Goal: Task Accomplishment & Management: Complete application form

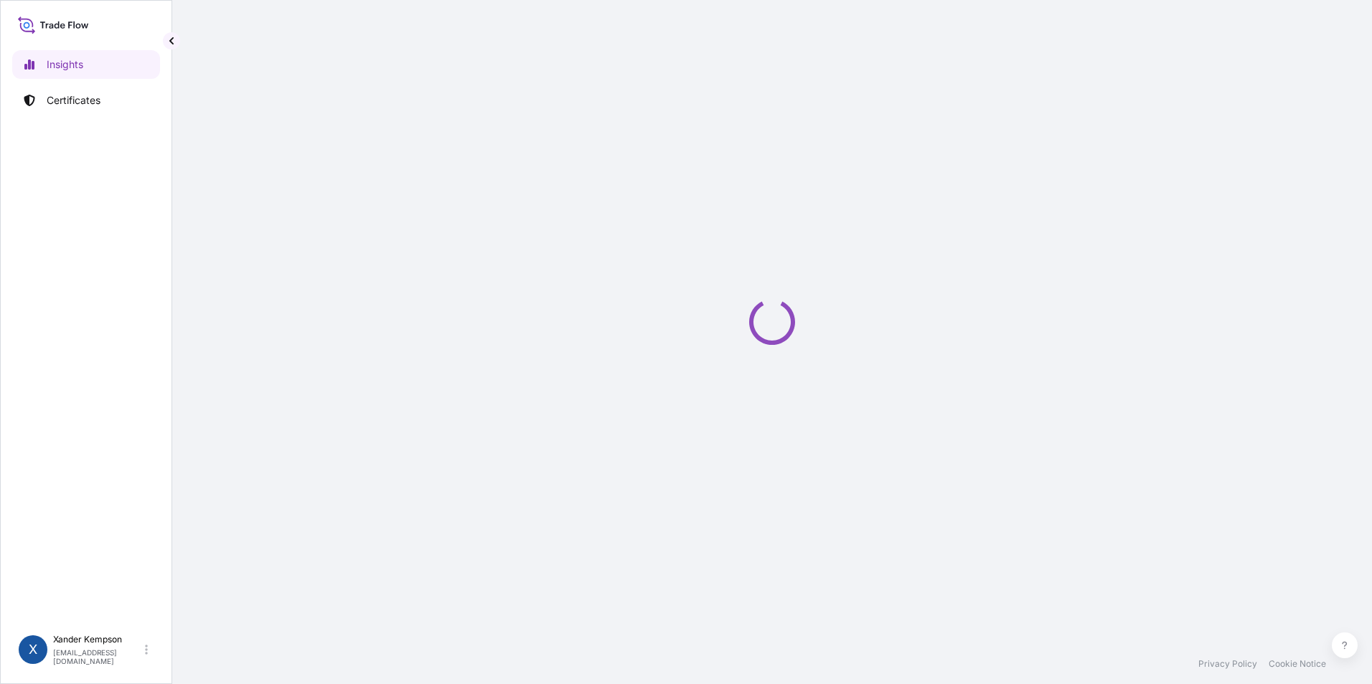
select select "2025"
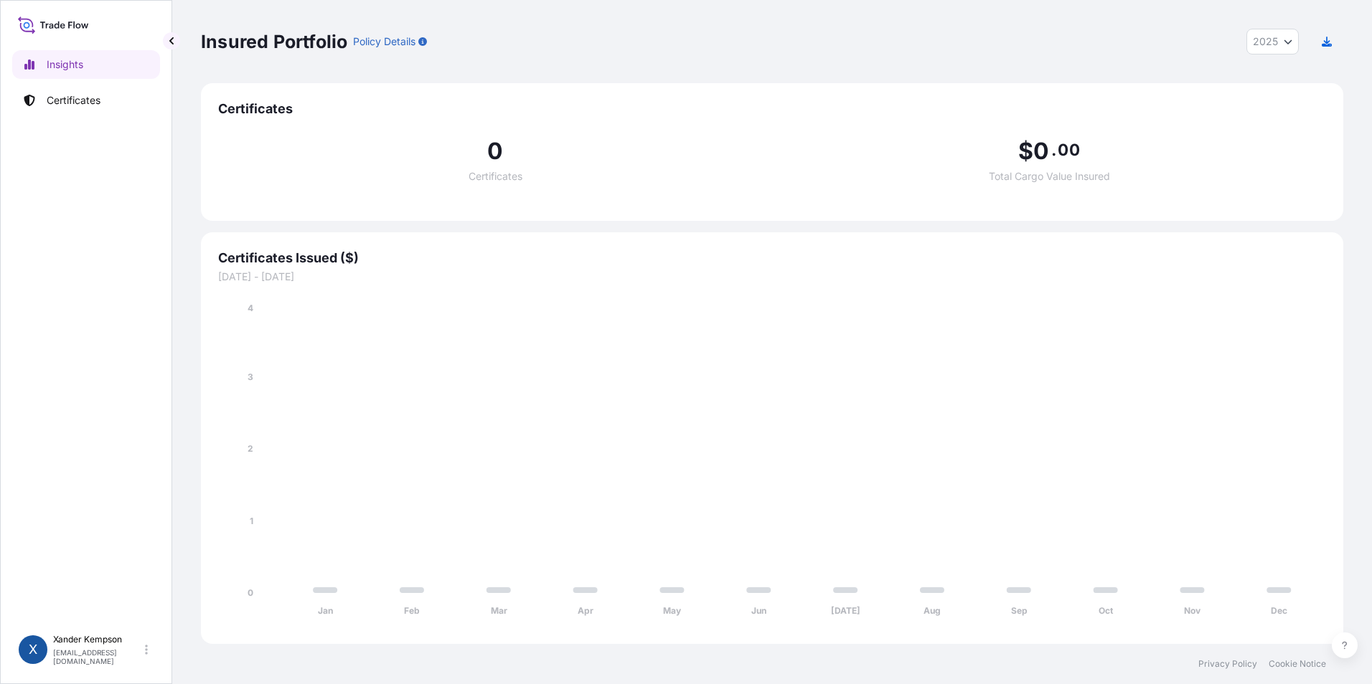
click at [1293, 262] on span "Certificates Issued ($)" at bounding box center [772, 258] width 1108 height 17
click at [133, 91] on link "Certificates" at bounding box center [86, 100] width 148 height 29
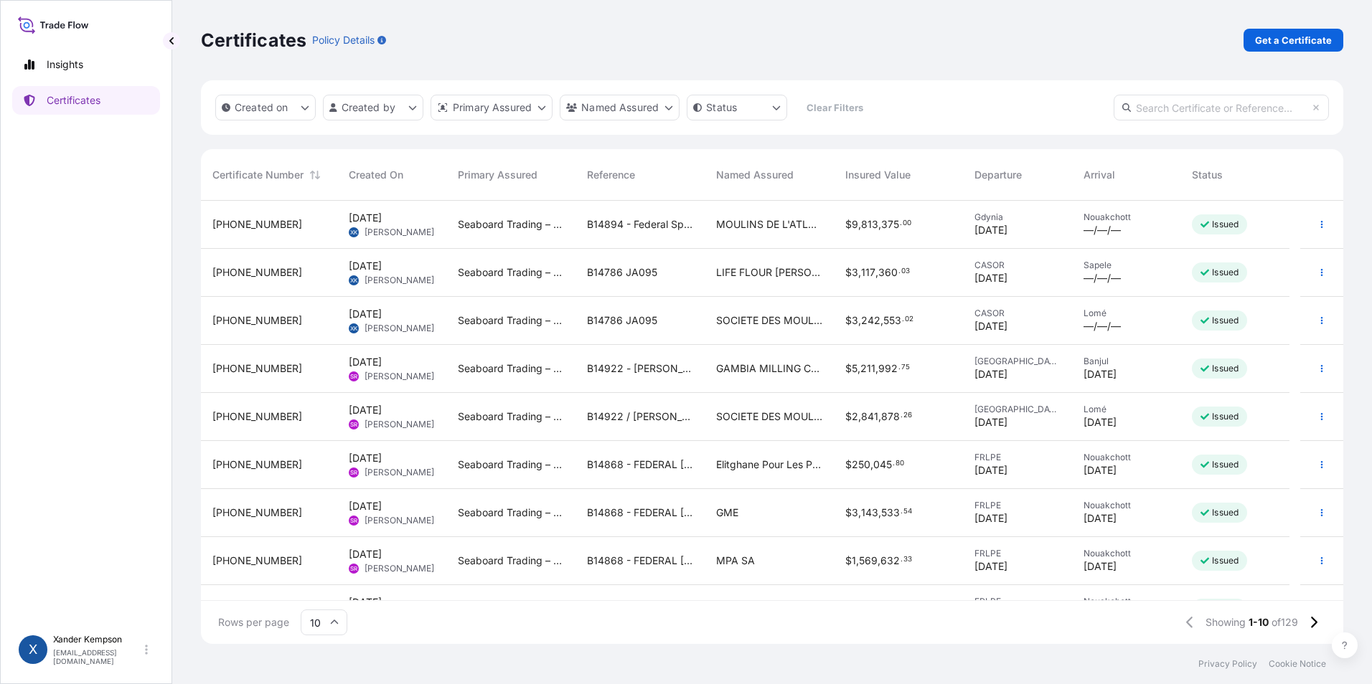
scroll to position [81, 0]
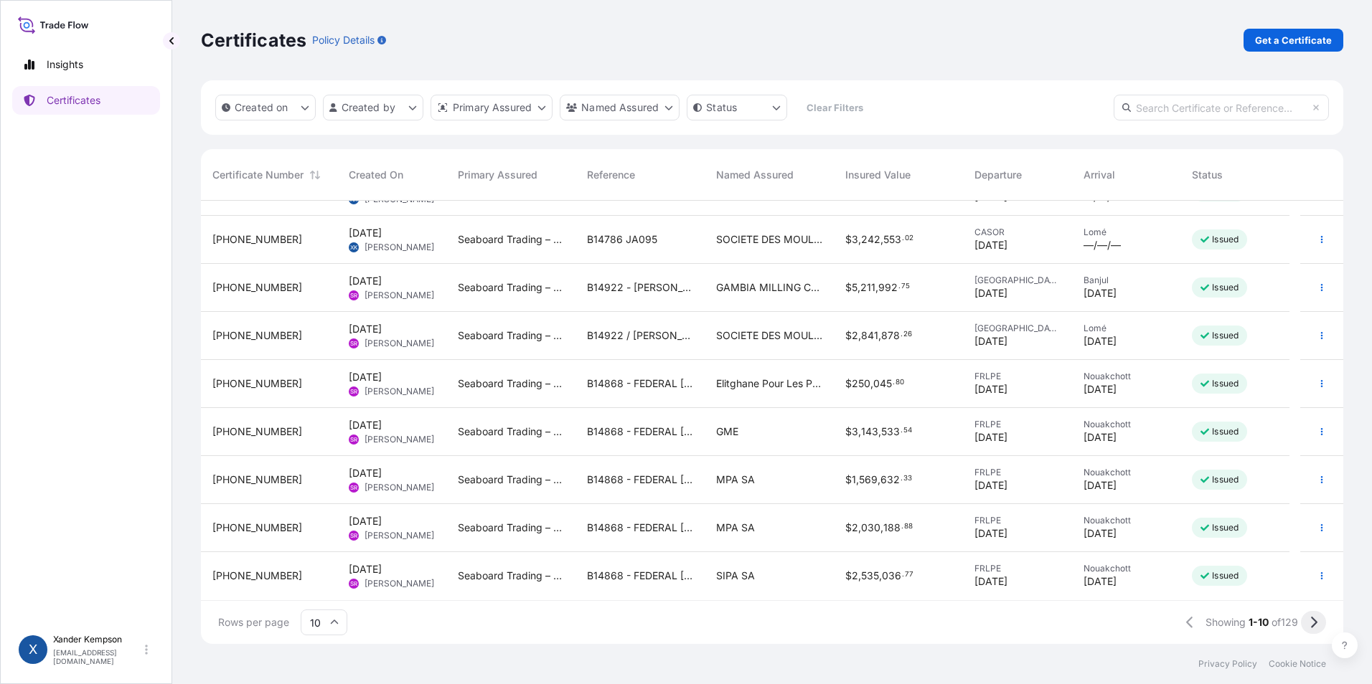
click at [1311, 616] on button at bounding box center [1313, 622] width 25 height 23
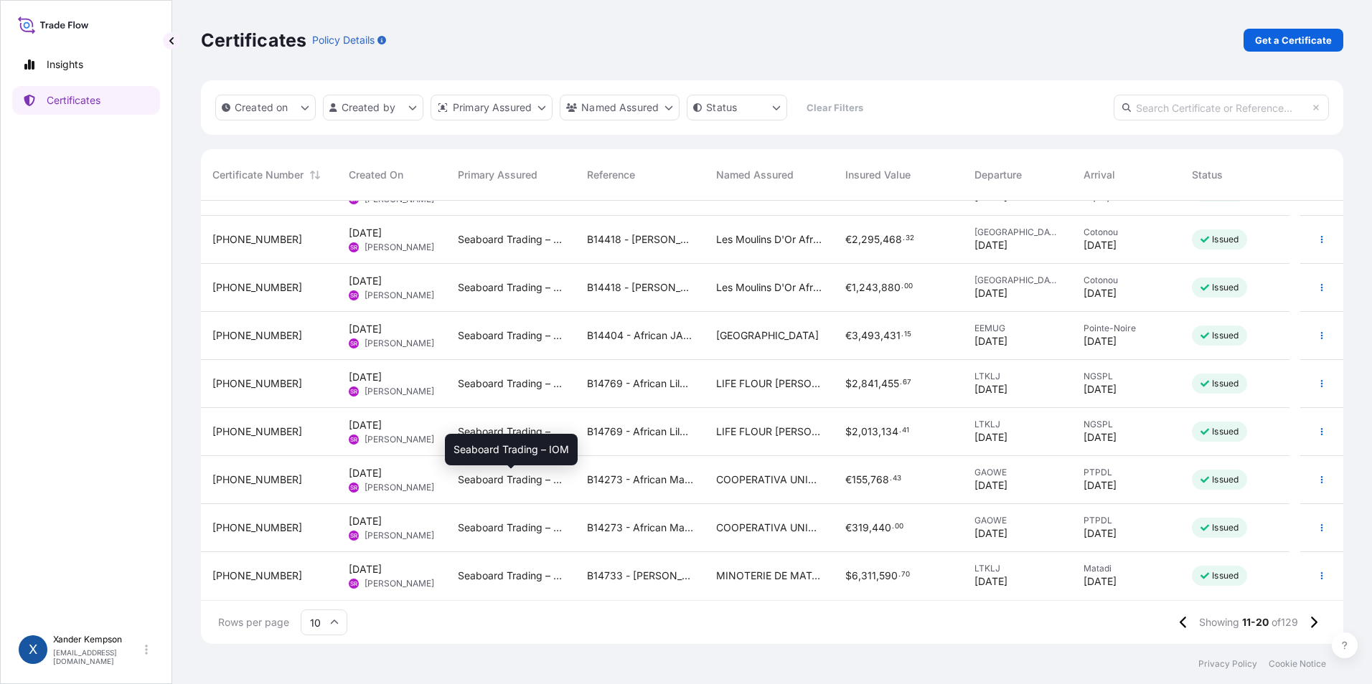
click at [469, 478] on span "Seaboard Trading – IOM" at bounding box center [511, 480] width 106 height 14
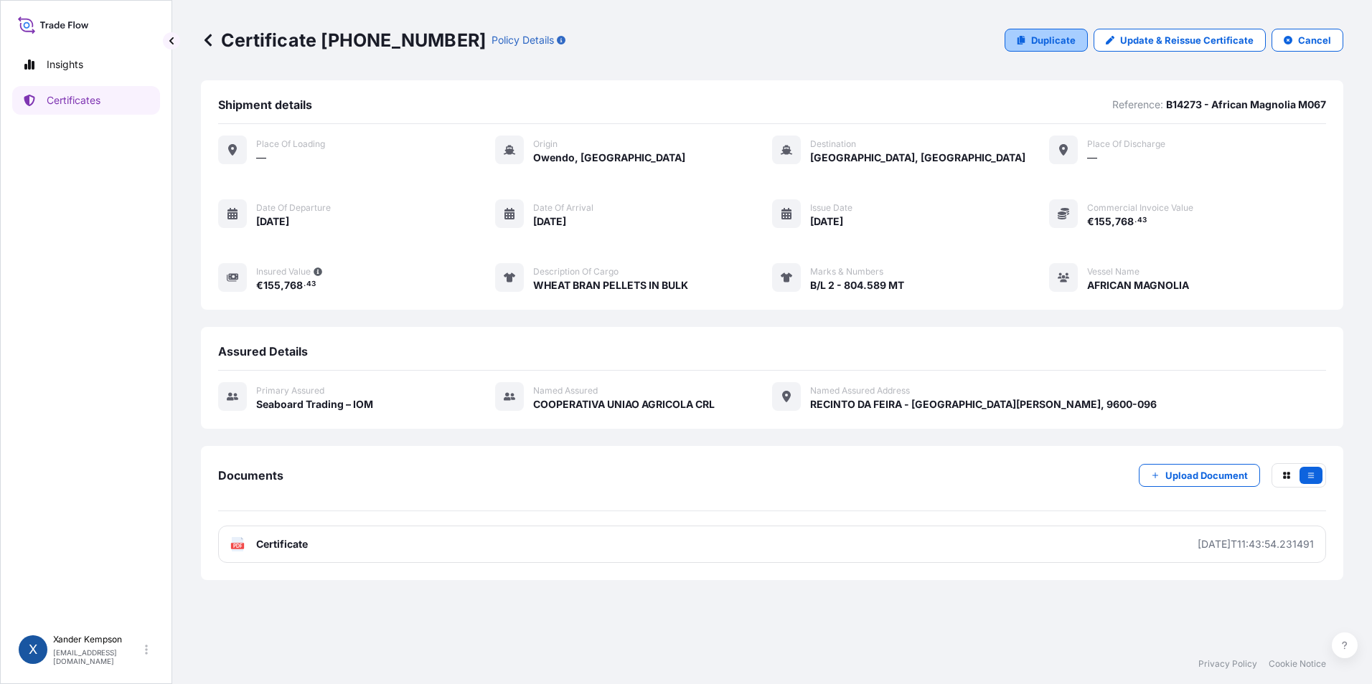
click at [1060, 40] on p "Duplicate" at bounding box center [1053, 40] width 44 height 14
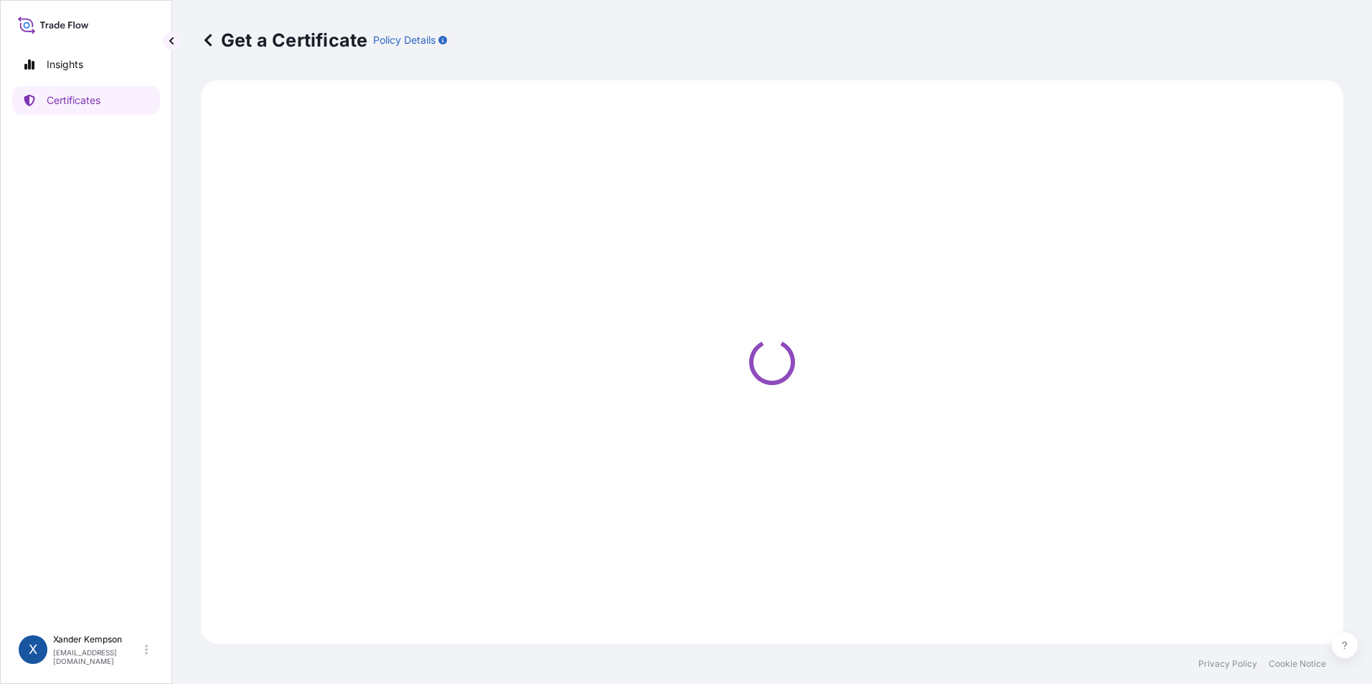
select select "Ocean Vessel"
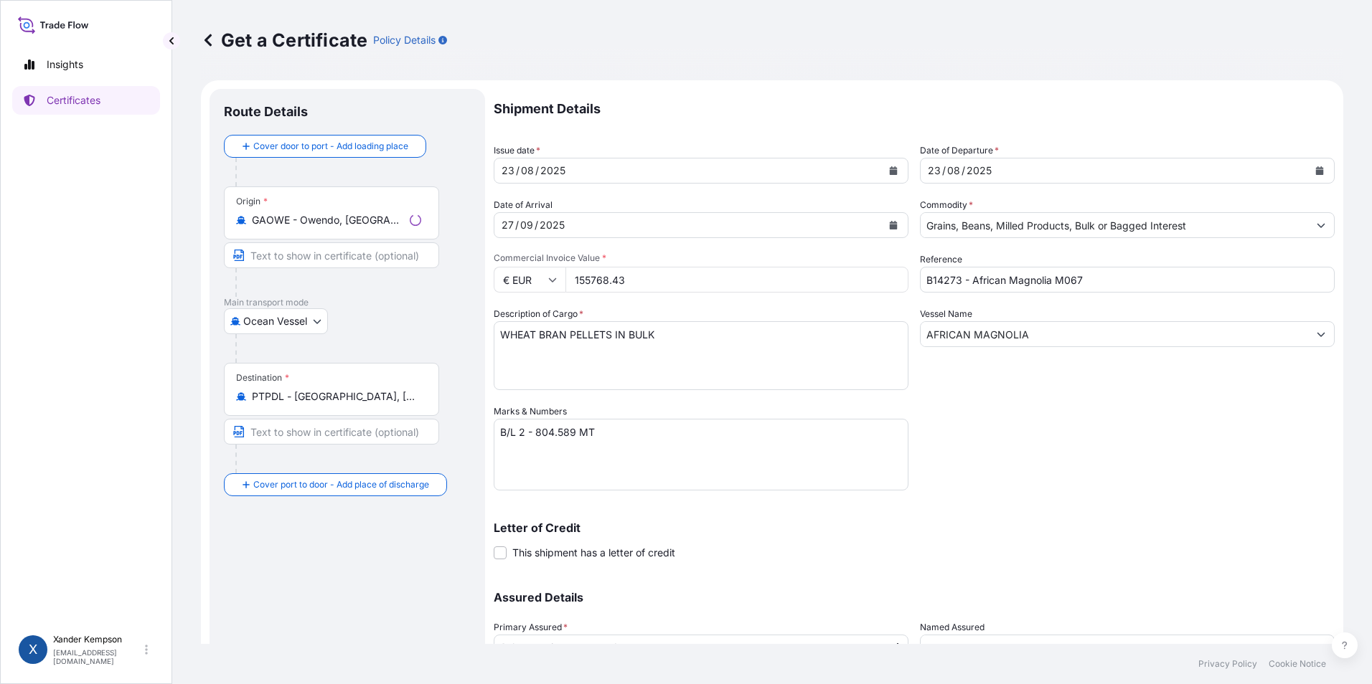
select select "31640"
click at [890, 168] on icon "Calendar" at bounding box center [894, 170] width 8 height 9
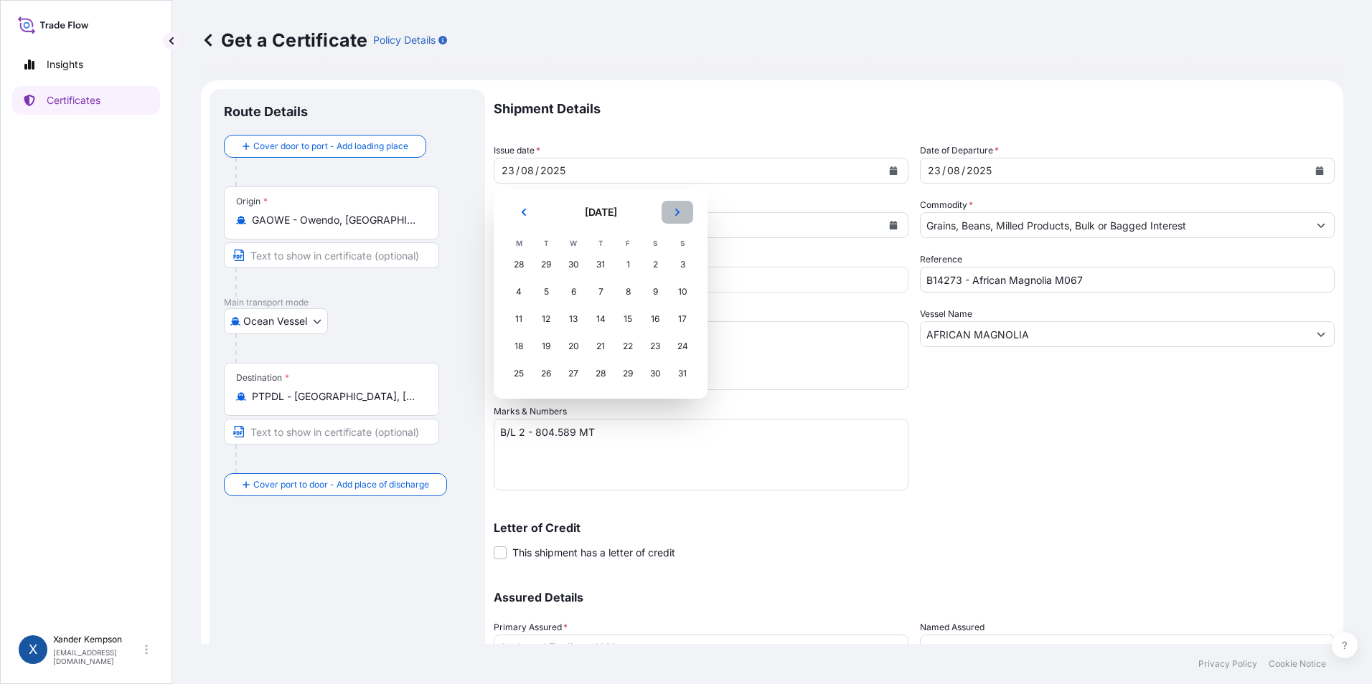
click at [682, 207] on button "Next" at bounding box center [677, 212] width 32 height 23
click at [651, 266] on div "6" at bounding box center [655, 265] width 26 height 26
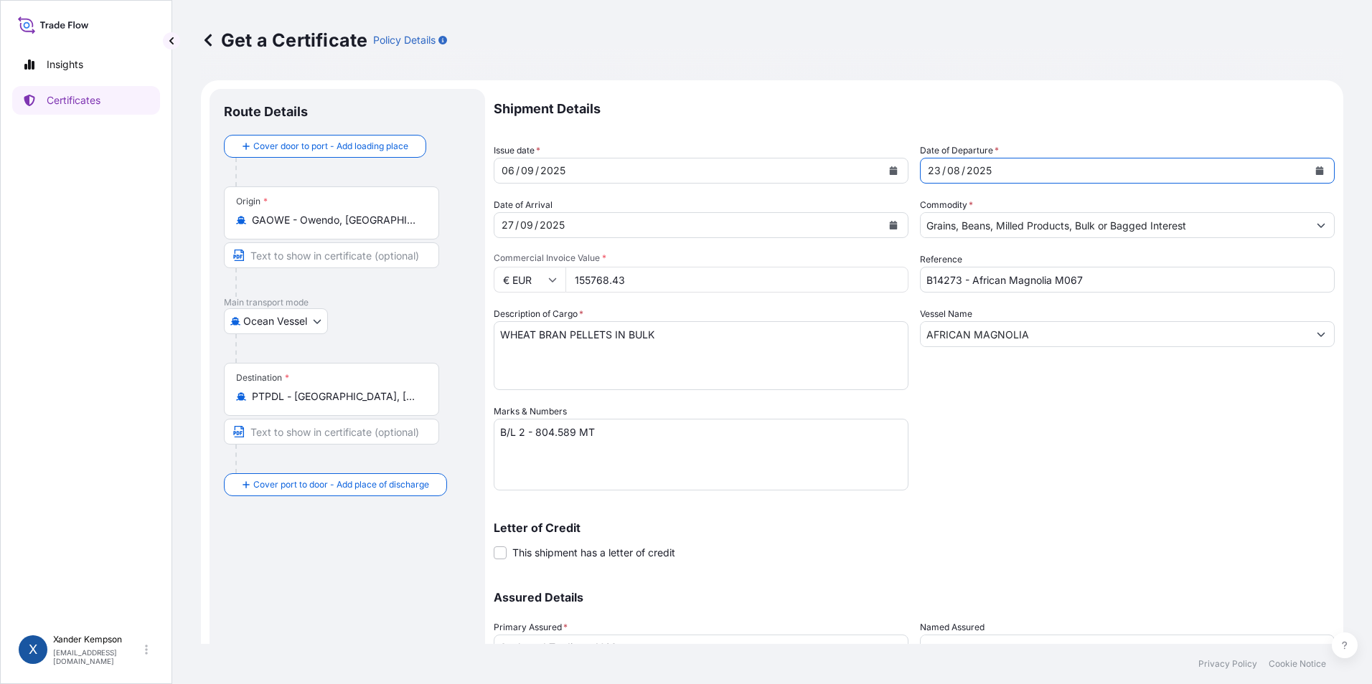
click at [1316, 164] on button "Calendar" at bounding box center [1319, 170] width 23 height 23
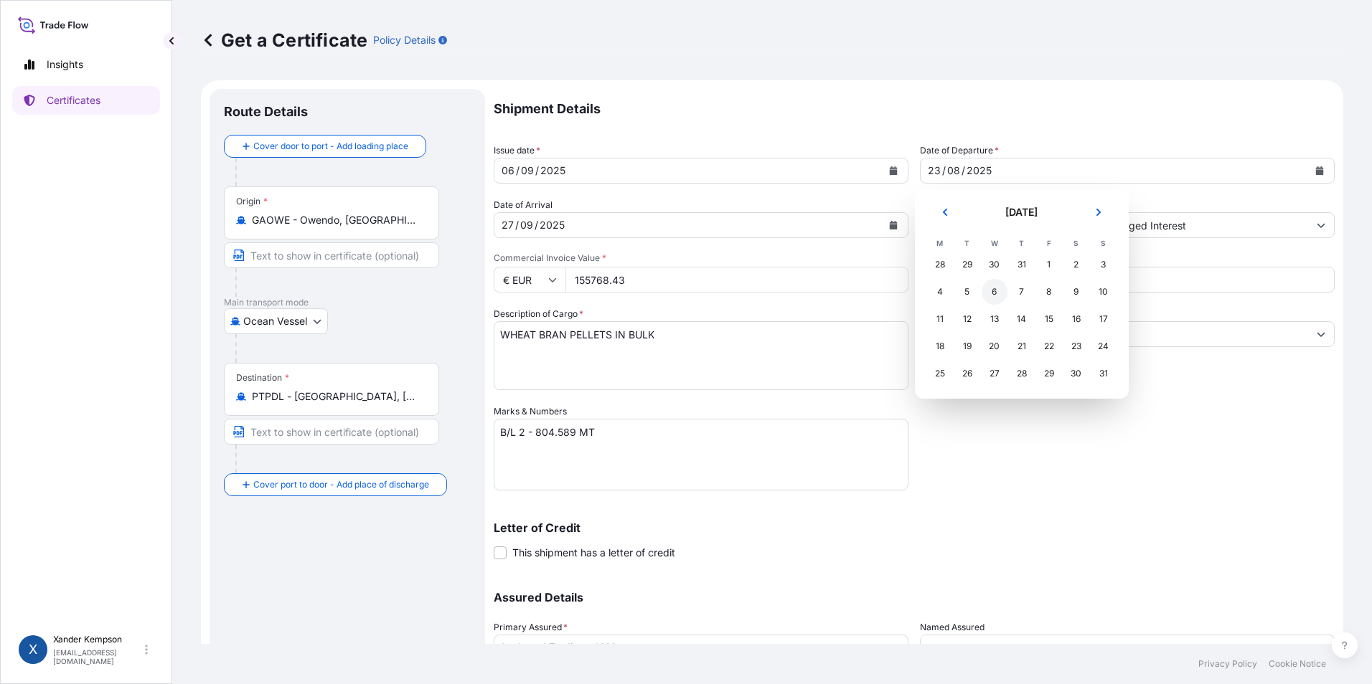
click at [997, 290] on div "6" at bounding box center [994, 292] width 26 height 26
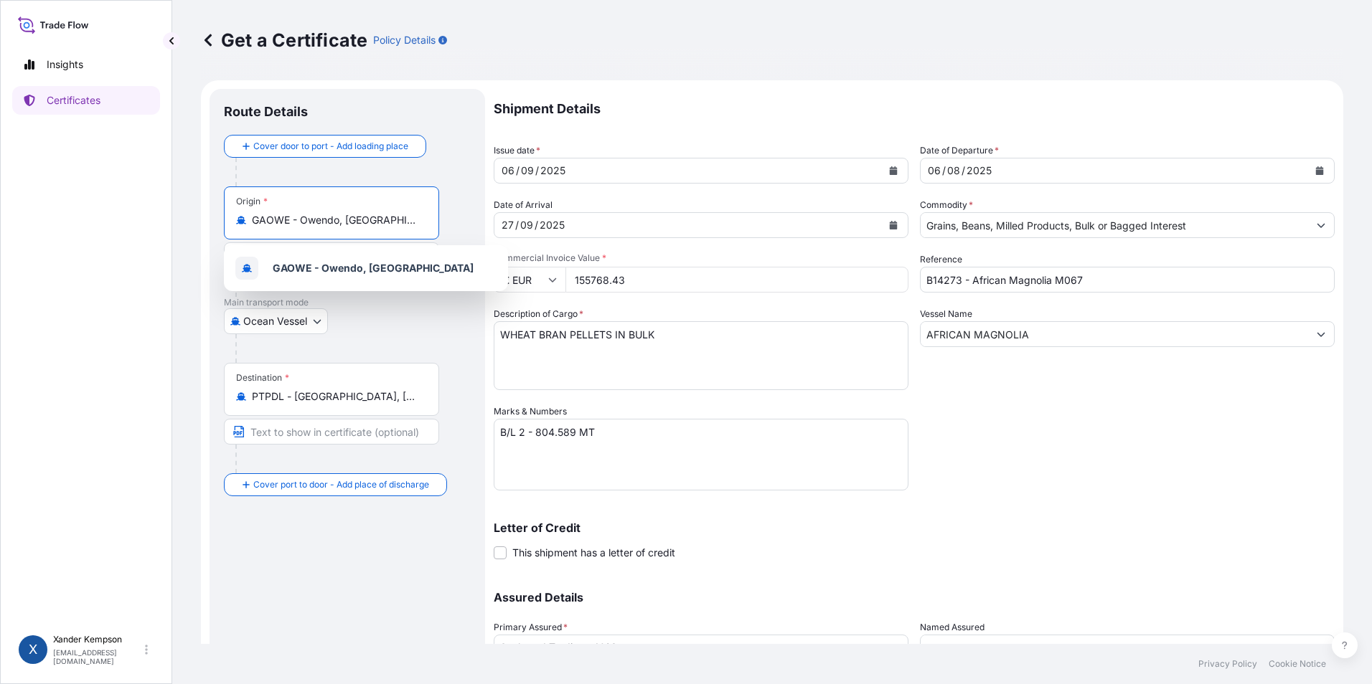
drag, startPoint x: 380, startPoint y: 222, endPoint x: 25, endPoint y: 194, distance: 356.2
click at [18, 197] on div "Insights Certificates X [PERSON_NAME] [EMAIL_ADDRESS][DOMAIN_NAME] Get a Certif…" at bounding box center [686, 342] width 1372 height 684
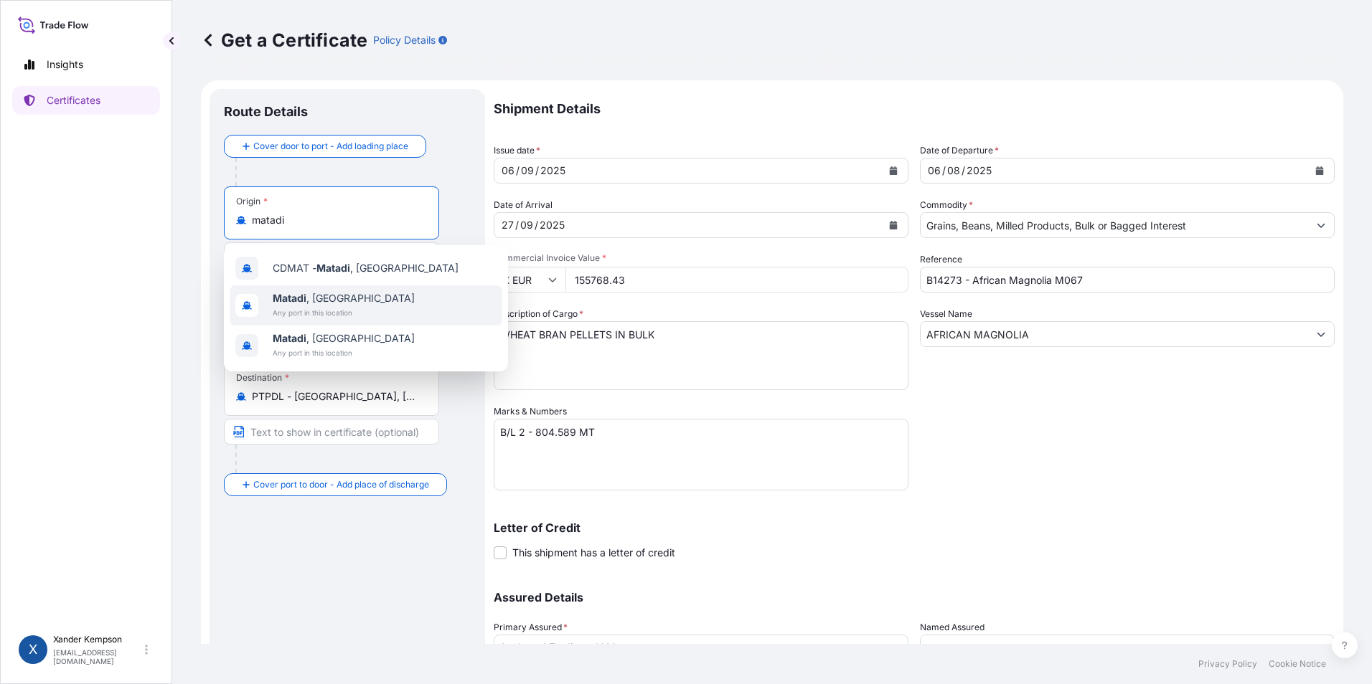
click at [342, 315] on span "Any port in this location" at bounding box center [344, 313] width 142 height 14
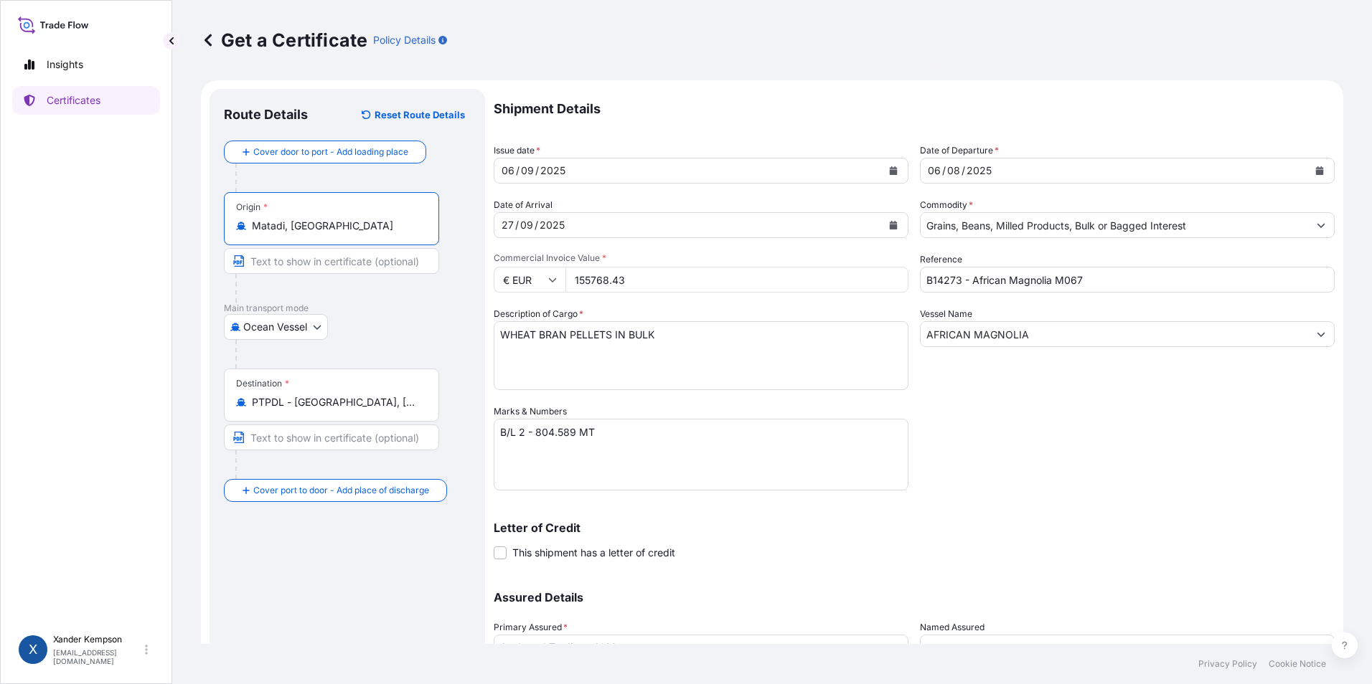
type input "Matadi, [GEOGRAPHIC_DATA]"
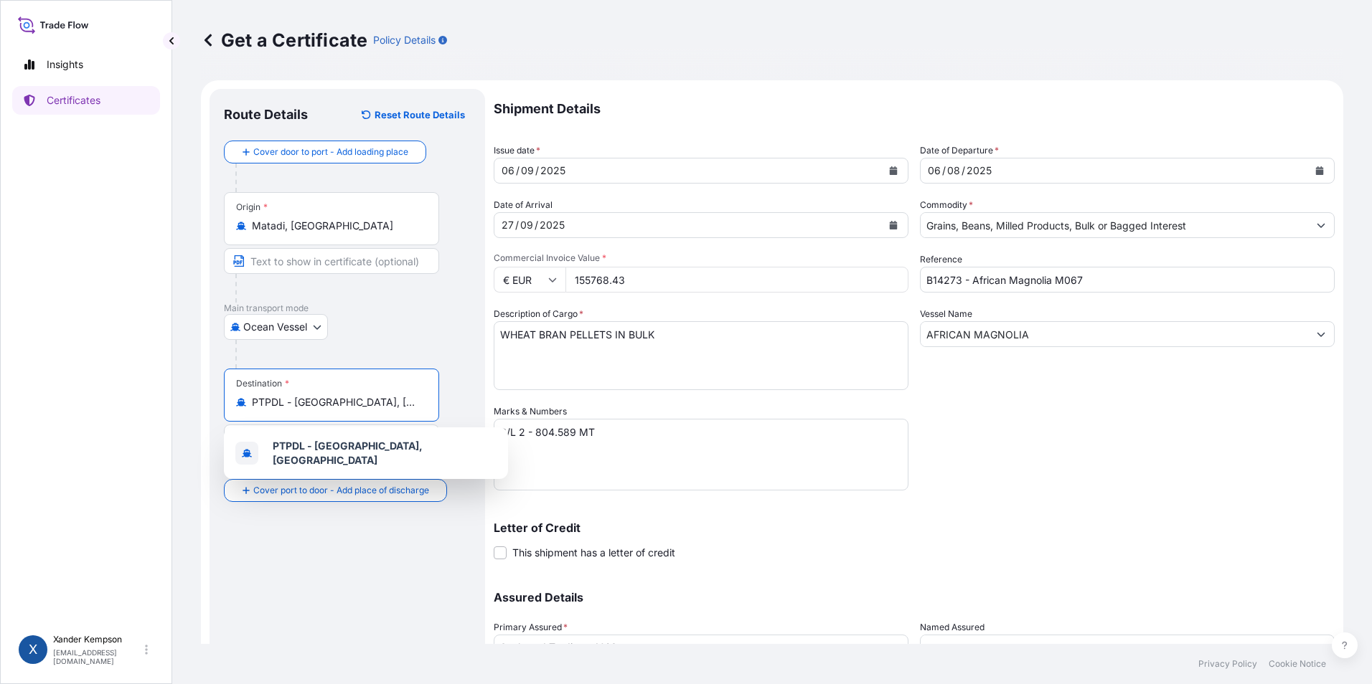
click at [397, 404] on input "PTPDL - [GEOGRAPHIC_DATA], [GEOGRAPHIC_DATA]" at bounding box center [336, 402] width 169 height 14
drag, startPoint x: 407, startPoint y: 400, endPoint x: 5, endPoint y: 349, distance: 405.7
click at [0, 349] on html "0 options available. 3 options available. 1 option available. Insights Certific…" at bounding box center [686, 342] width 1372 height 684
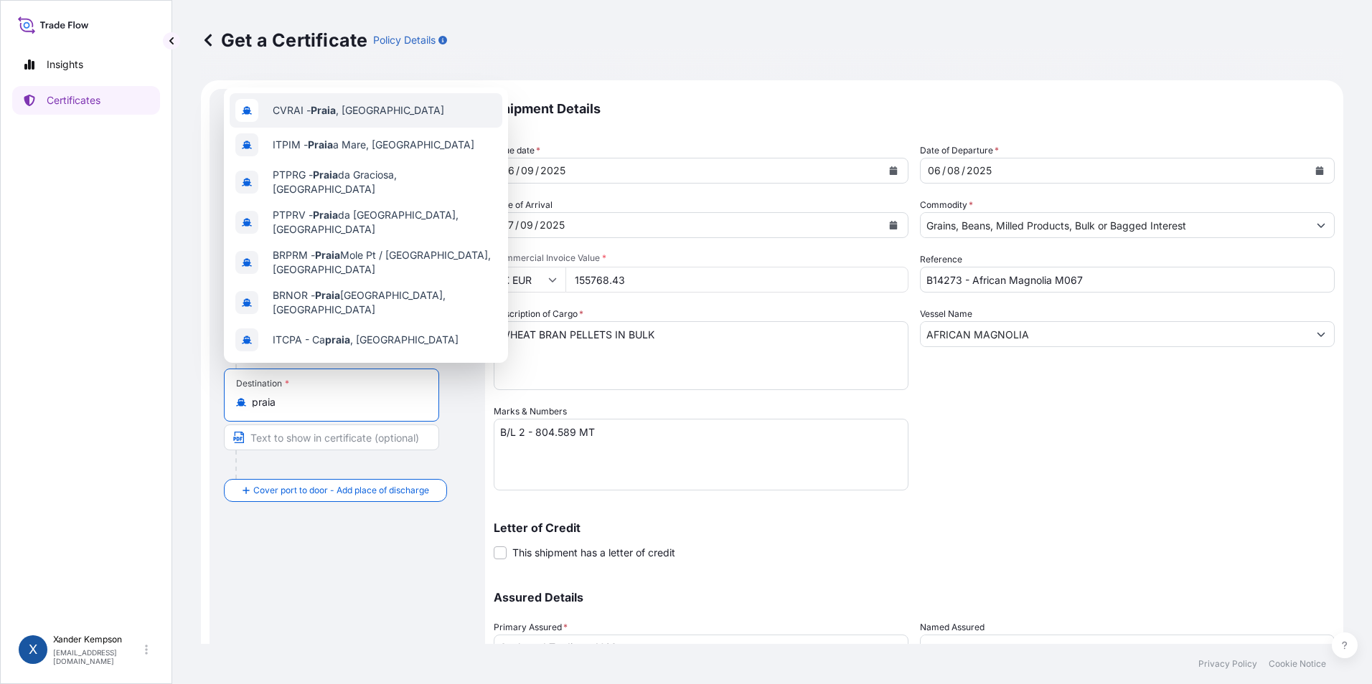
click at [365, 106] on span "CVRAI - [GEOGRAPHIC_DATA] , [GEOGRAPHIC_DATA]" at bounding box center [358, 110] width 171 height 14
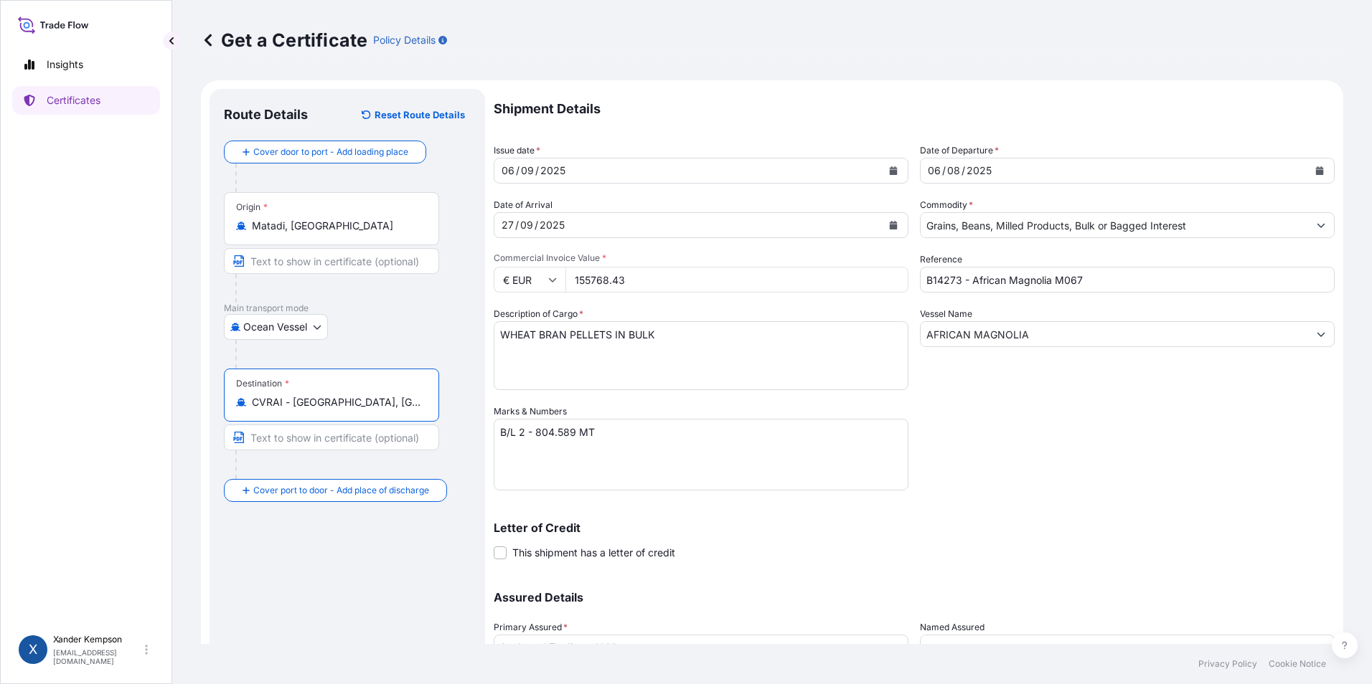
type input "CVRAI - [GEOGRAPHIC_DATA], [GEOGRAPHIC_DATA]"
click at [387, 237] on form "Route Details Reset Route Details Cover door to port - Add loading place Place …" at bounding box center [772, 423] width 1142 height 687
click at [364, 230] on form "Route Details Reset Route Details Cover door to port - Add loading place Place …" at bounding box center [772, 423] width 1142 height 687
click at [522, 232] on div "[DATE]" at bounding box center [687, 225] width 387 height 26
drag, startPoint x: 562, startPoint y: 228, endPoint x: 425, endPoint y: 235, distance: 136.5
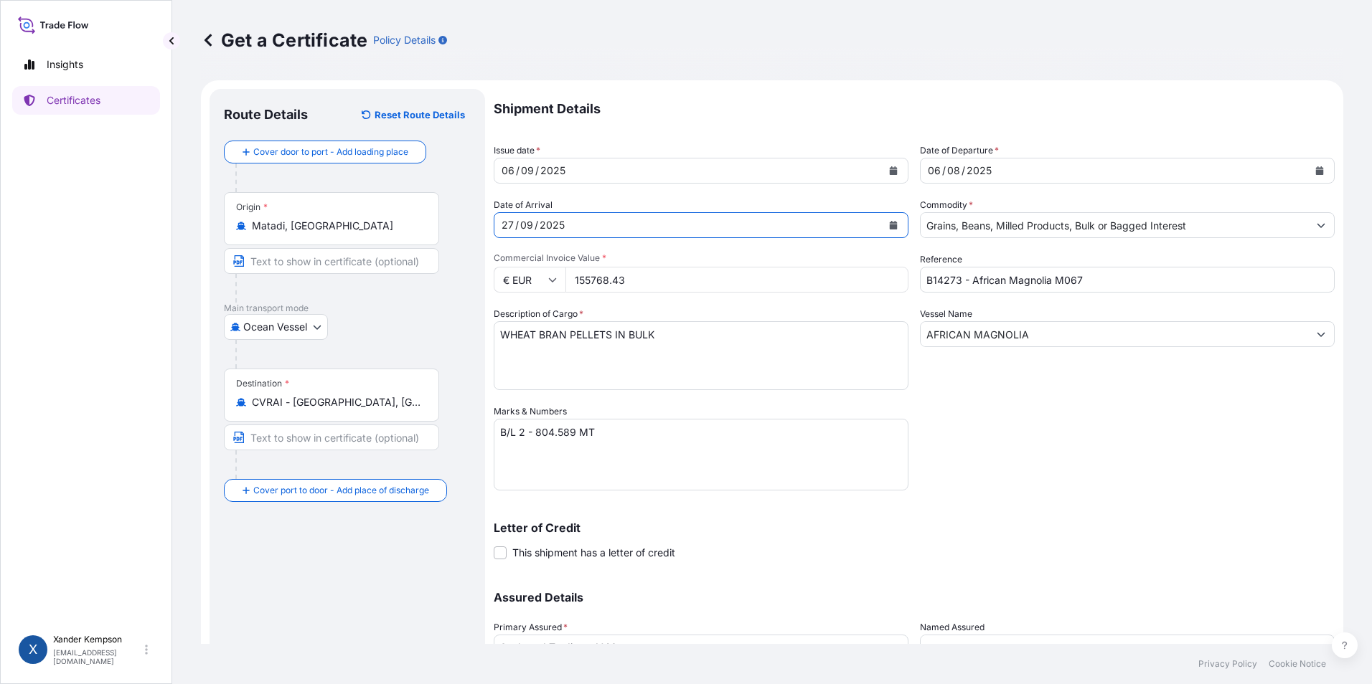
click at [425, 236] on form "Route Details Reset Route Details Cover door to port - Add loading place Place …" at bounding box center [772, 423] width 1142 height 687
click at [892, 220] on button "Calendar" at bounding box center [893, 225] width 23 height 23
click at [568, 230] on div "[DATE]" at bounding box center [687, 225] width 387 height 26
click at [890, 227] on icon "Calendar" at bounding box center [894, 225] width 8 height 9
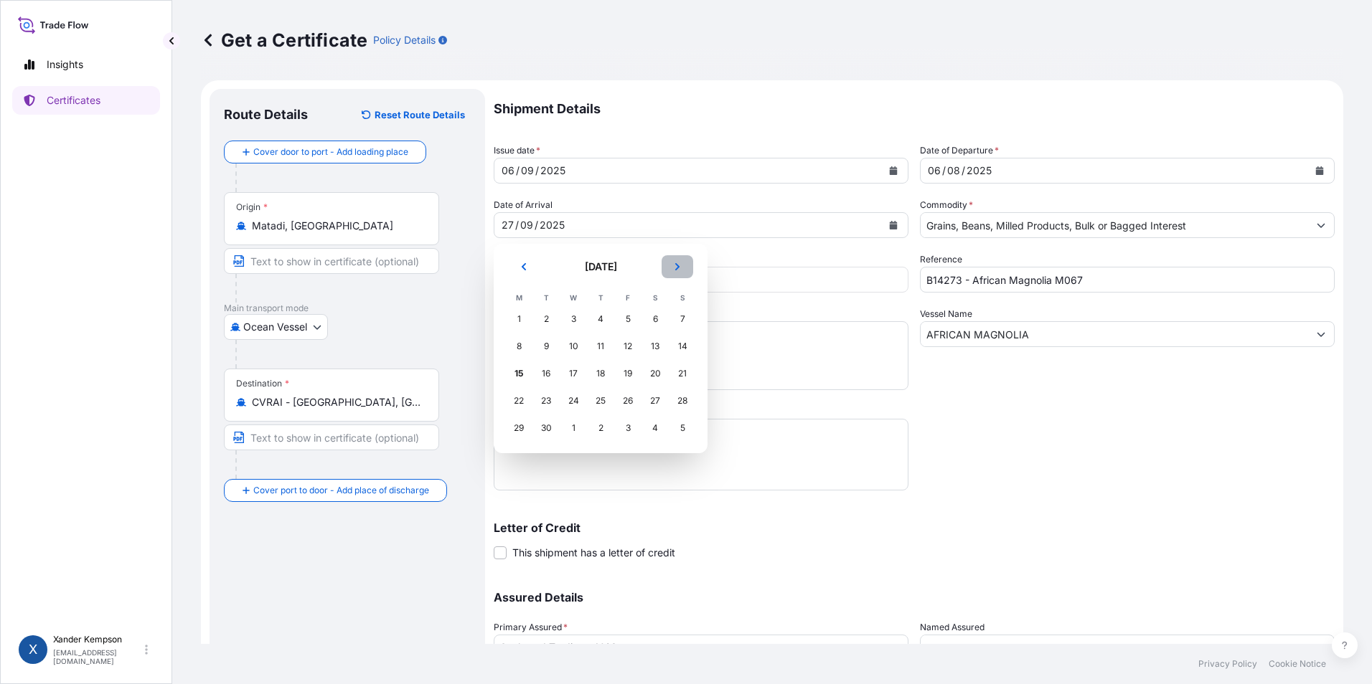
click at [677, 270] on icon "Next" at bounding box center [677, 267] width 9 height 9
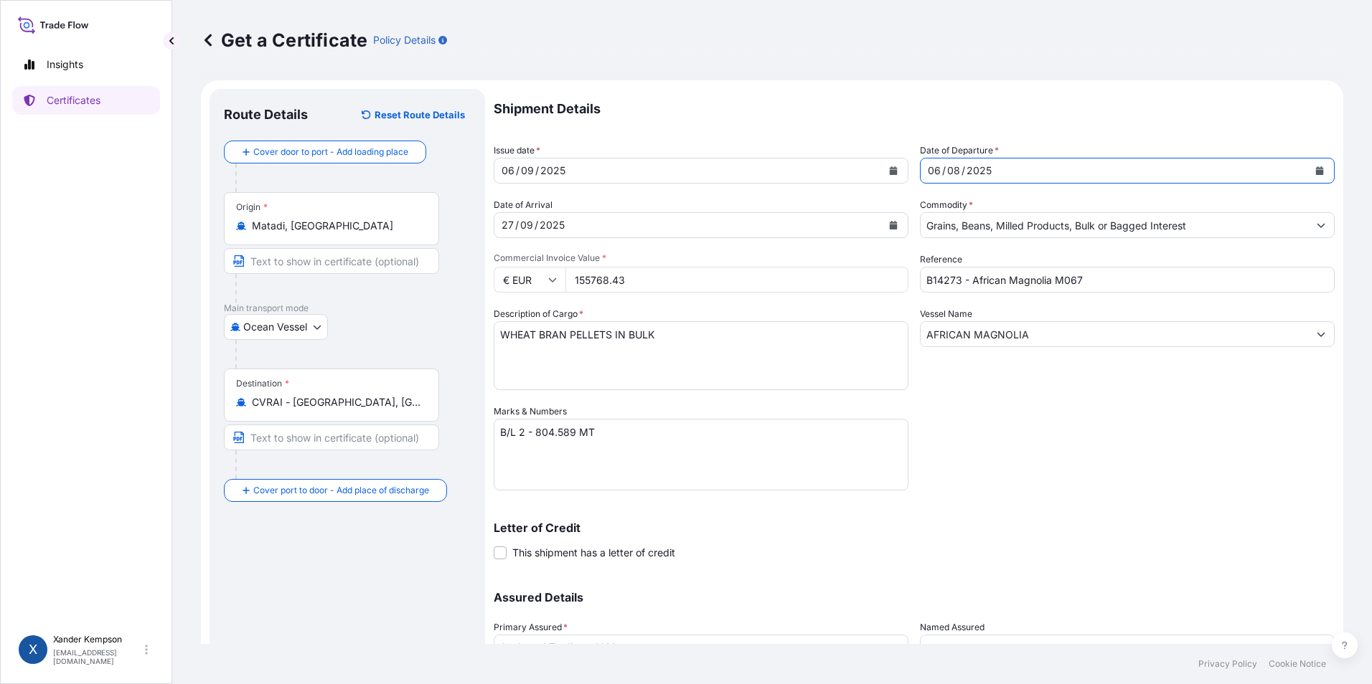
click at [1308, 176] on button "Calendar" at bounding box center [1319, 170] width 23 height 23
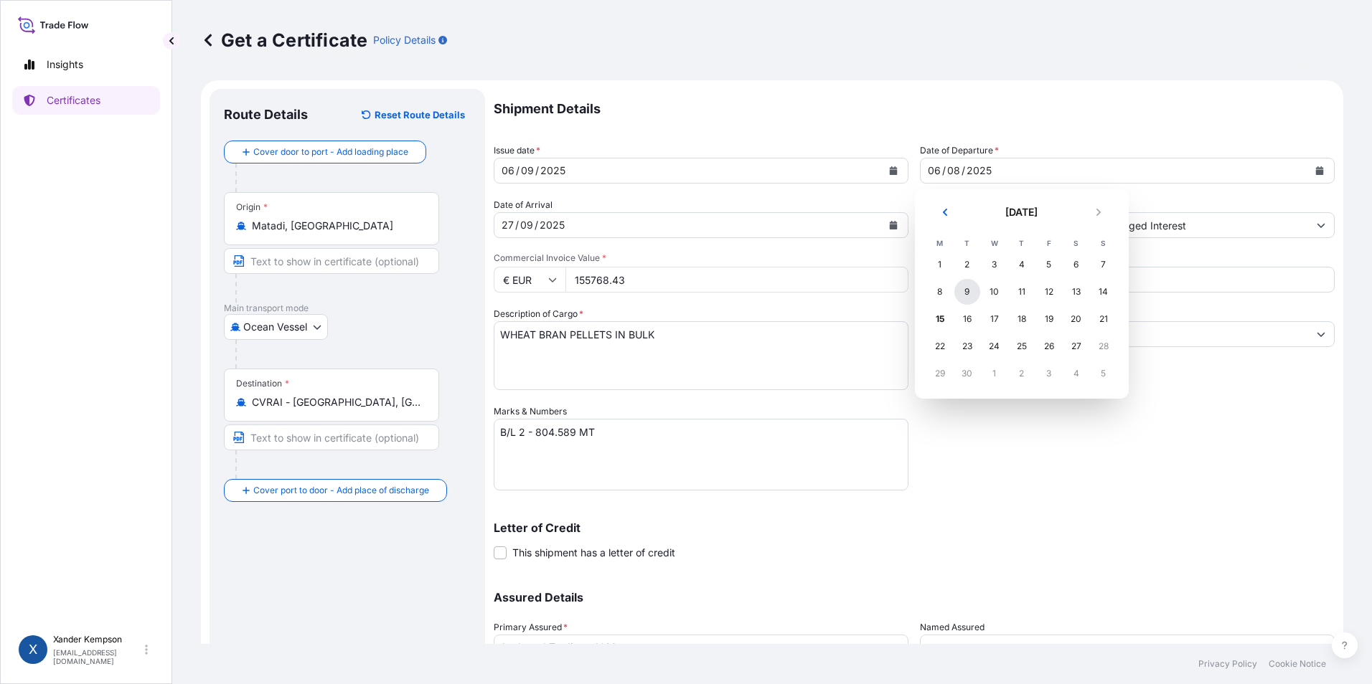
click at [968, 287] on div "9" at bounding box center [967, 292] width 26 height 26
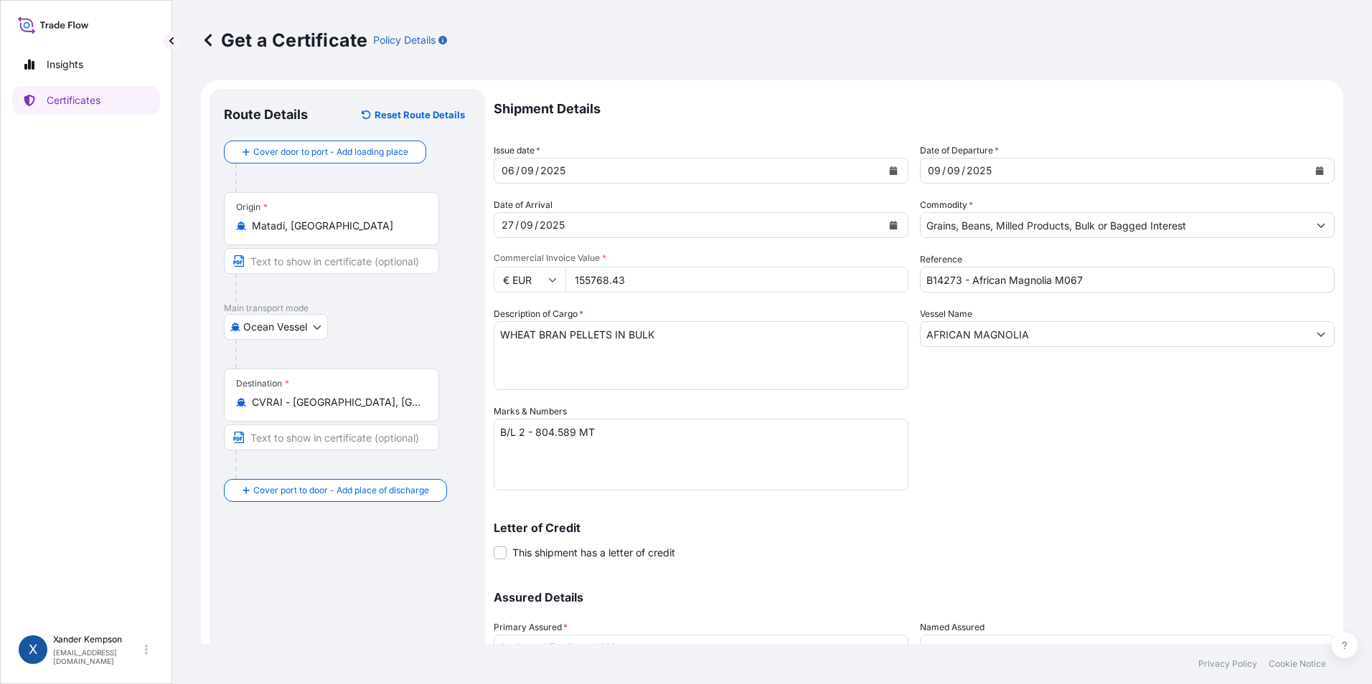
drag, startPoint x: 717, startPoint y: 286, endPoint x: 377, endPoint y: 270, distance: 339.7
click at [377, 270] on form "Route Details Reset Route Details Cover door to port - Add loading place Place …" at bounding box center [772, 423] width 1142 height 687
type input "372680"
click at [529, 438] on textarea "B/L 2 - 804.589 MT" at bounding box center [701, 455] width 415 height 72
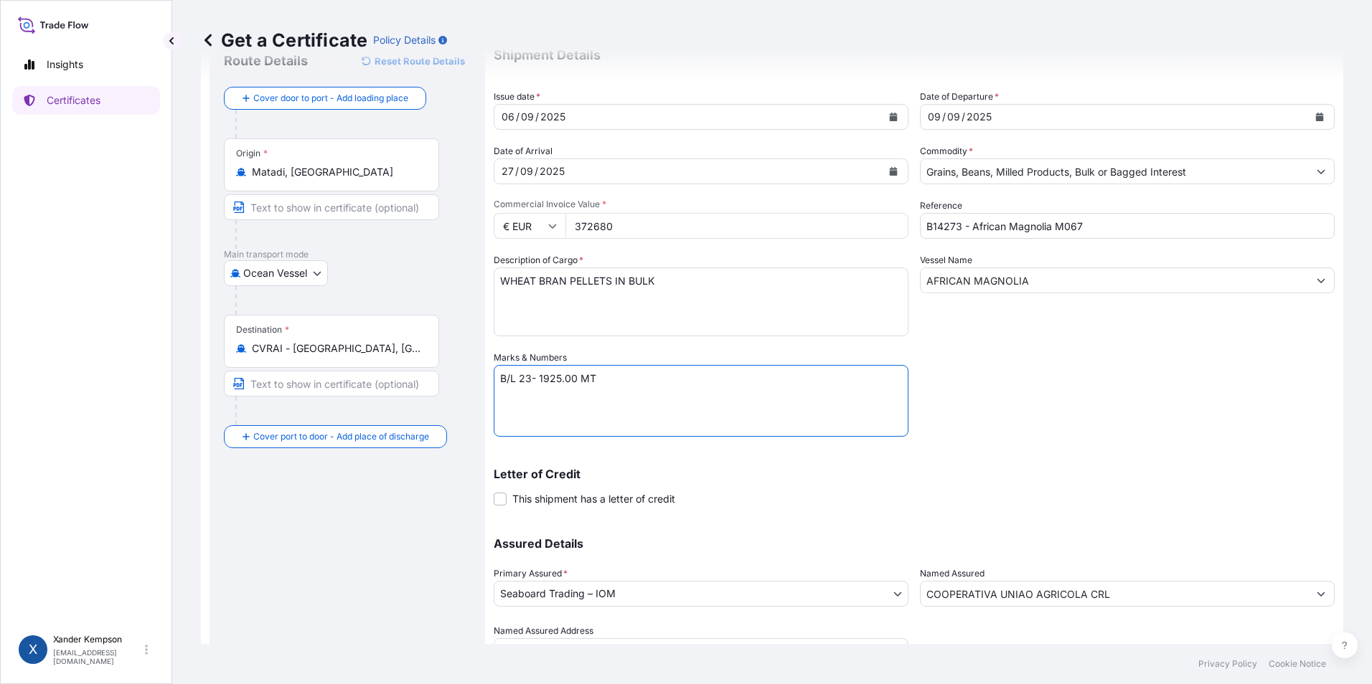
scroll to position [123, 0]
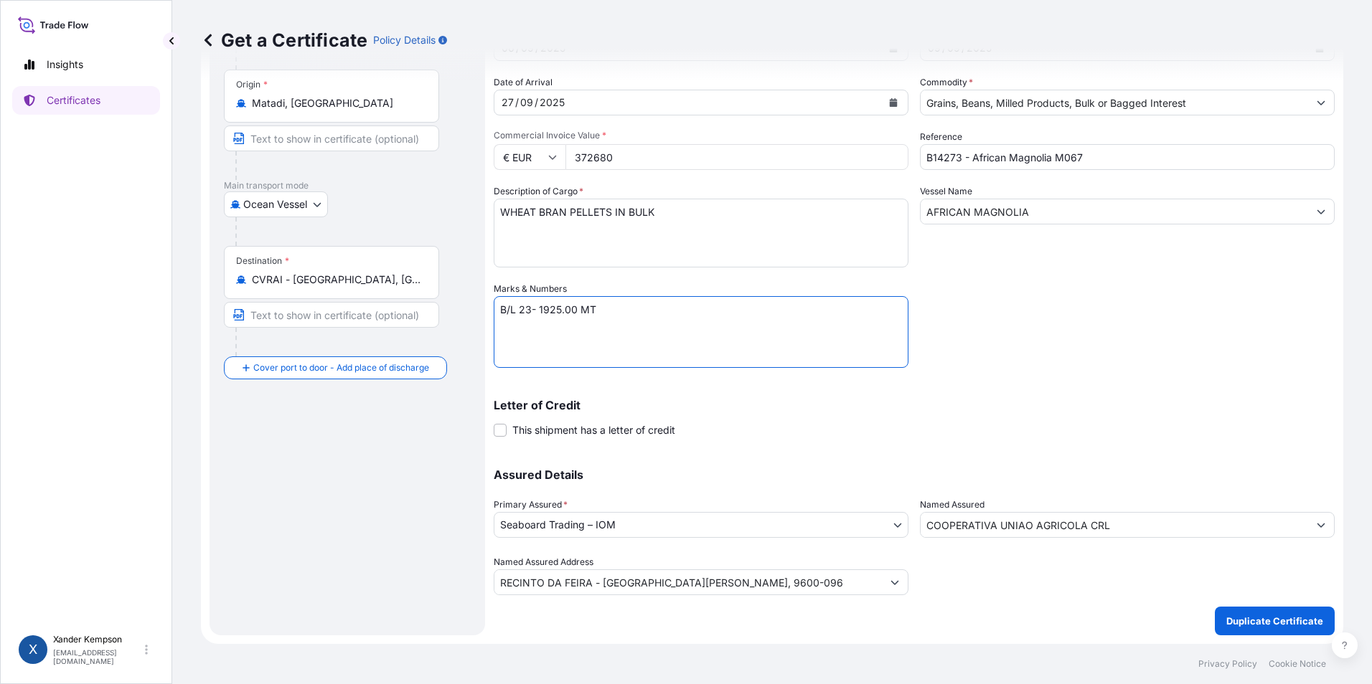
click at [524, 311] on textarea "B/L 2 - 804.589 MT" at bounding box center [701, 332] width 415 height 72
type textarea "B/L 3- 1925.00 MT"
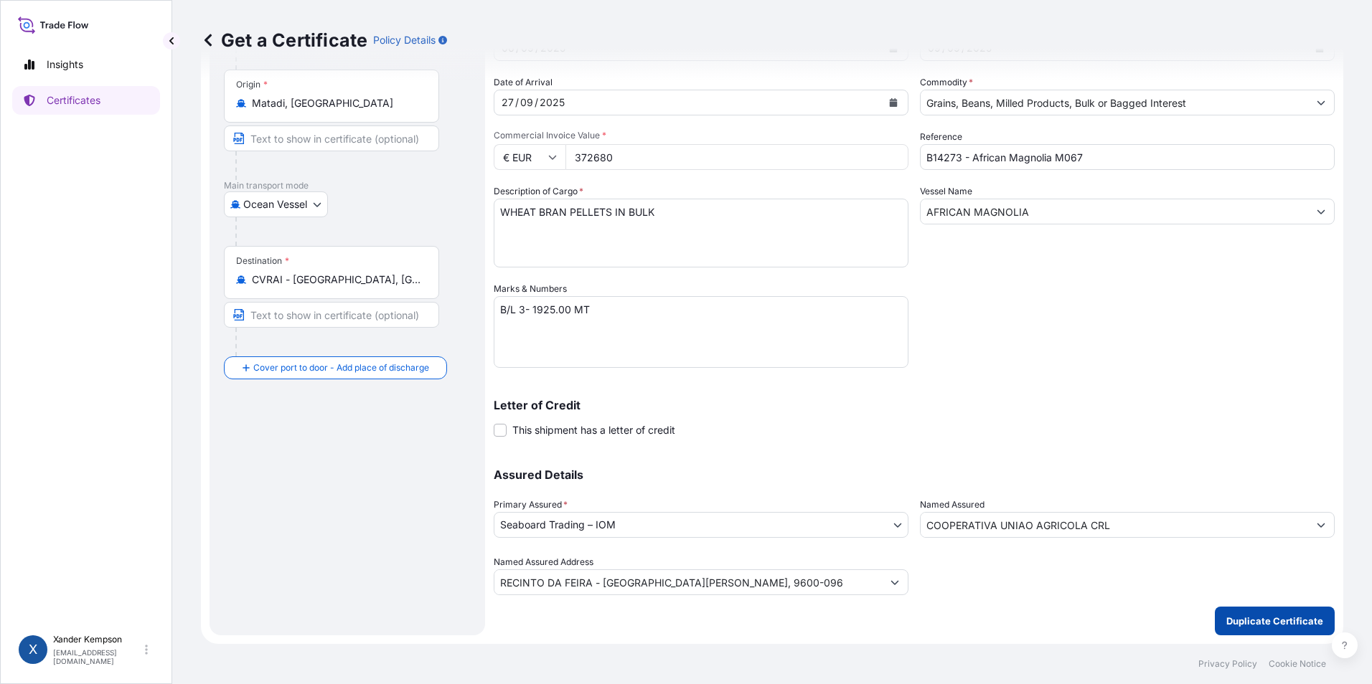
click at [1276, 614] on p "Duplicate Certificate" at bounding box center [1274, 621] width 97 height 14
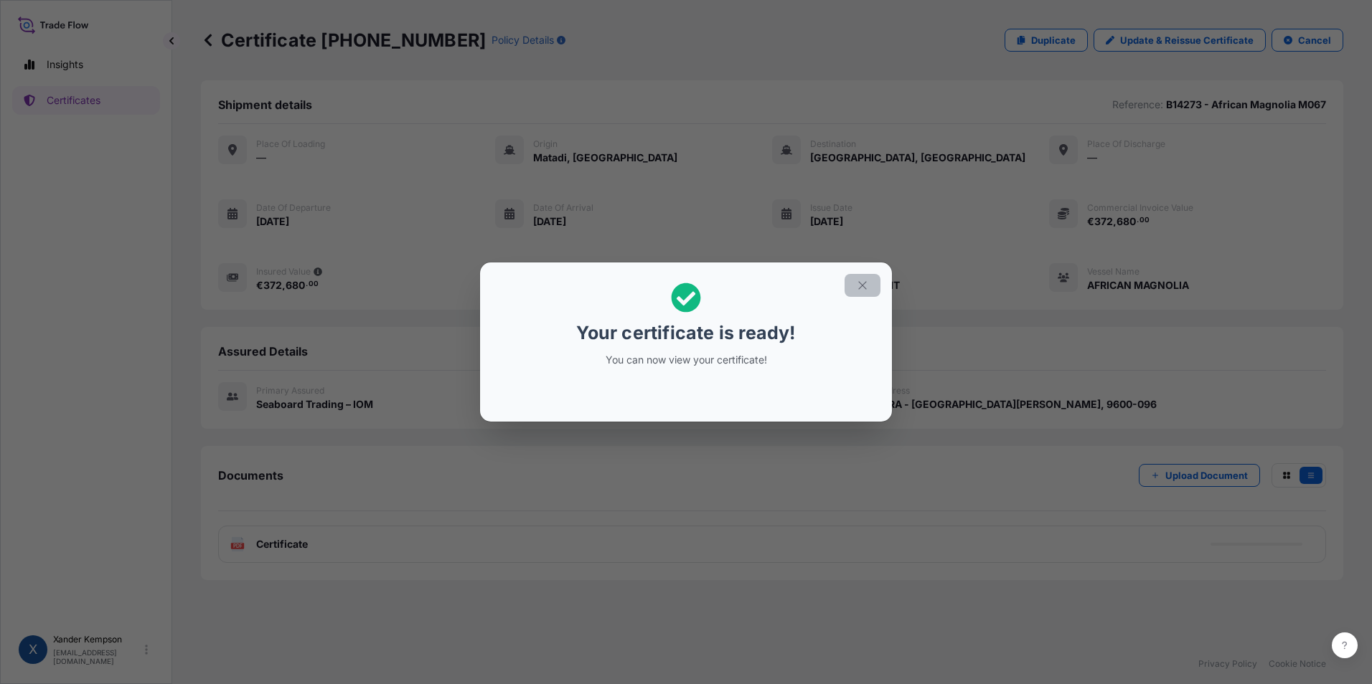
click at [862, 288] on icon "button" at bounding box center [862, 285] width 13 height 13
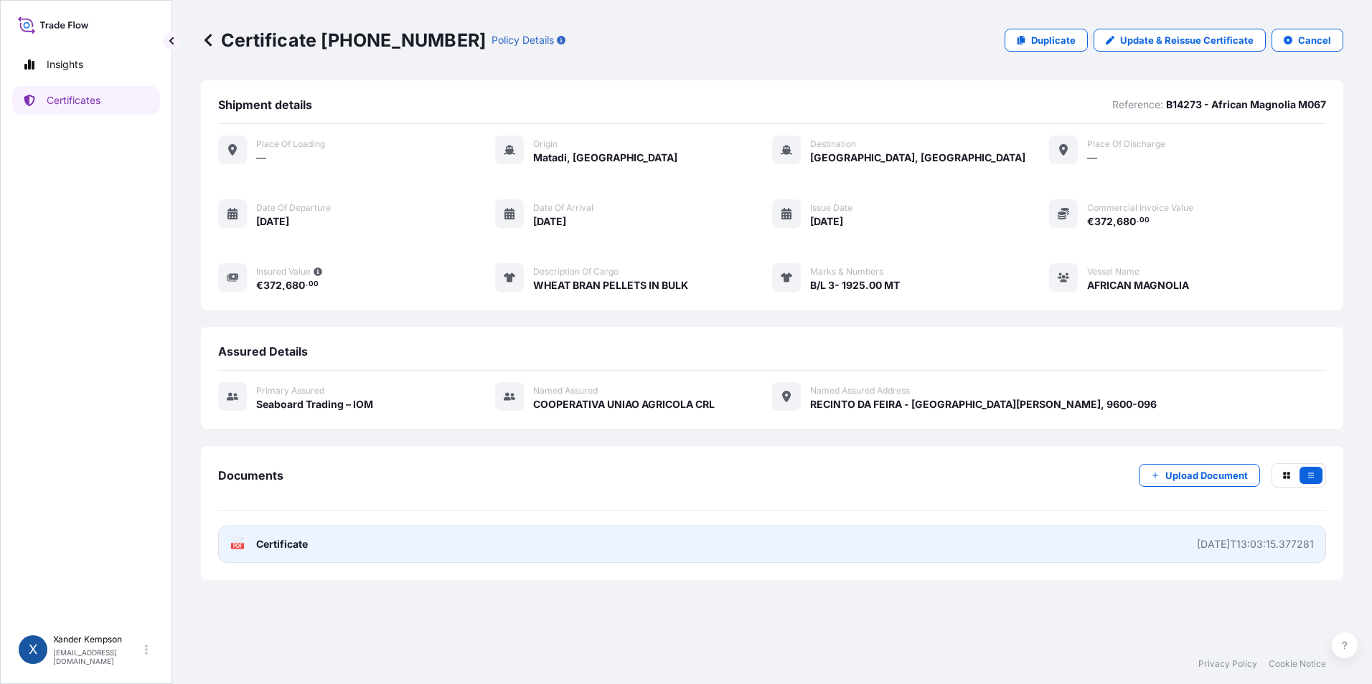
click at [858, 552] on link "PDF Certificate [DATE]T13:03:15.377281" at bounding box center [772, 544] width 1108 height 37
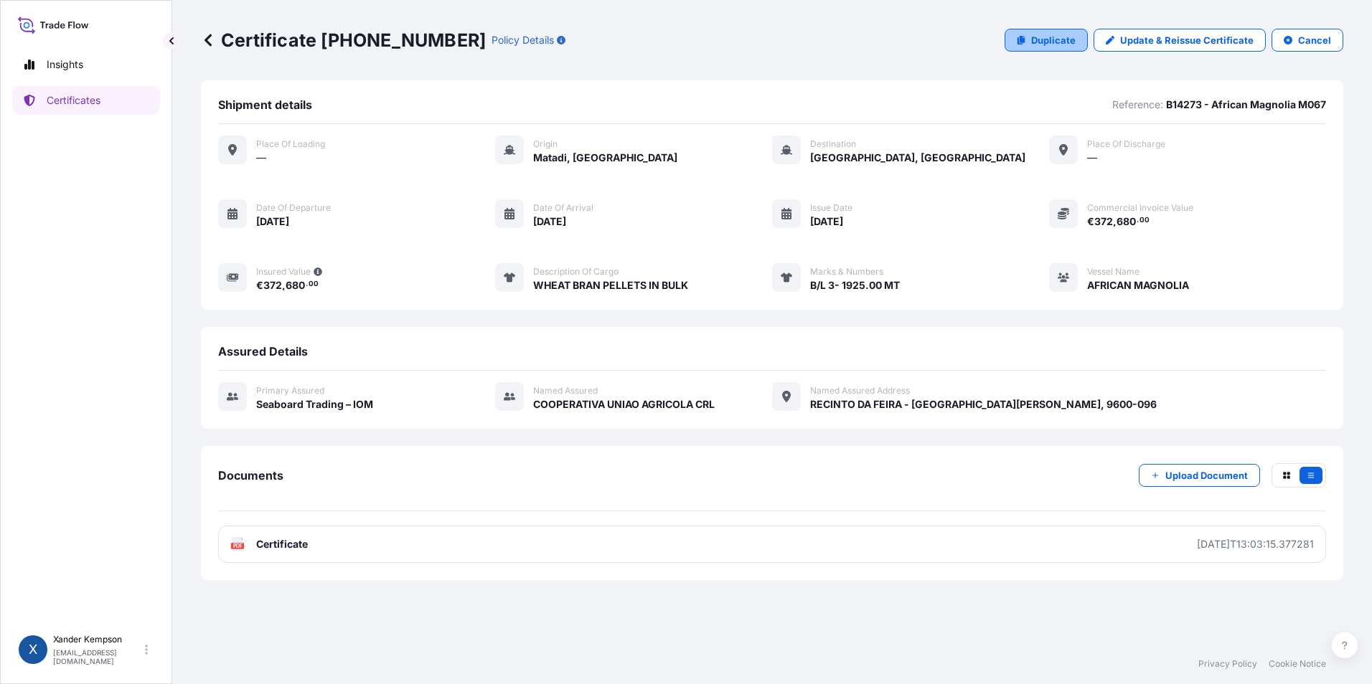
click at [1051, 42] on p "Duplicate" at bounding box center [1053, 40] width 44 height 14
select select "Ocean Vessel"
select select "31640"
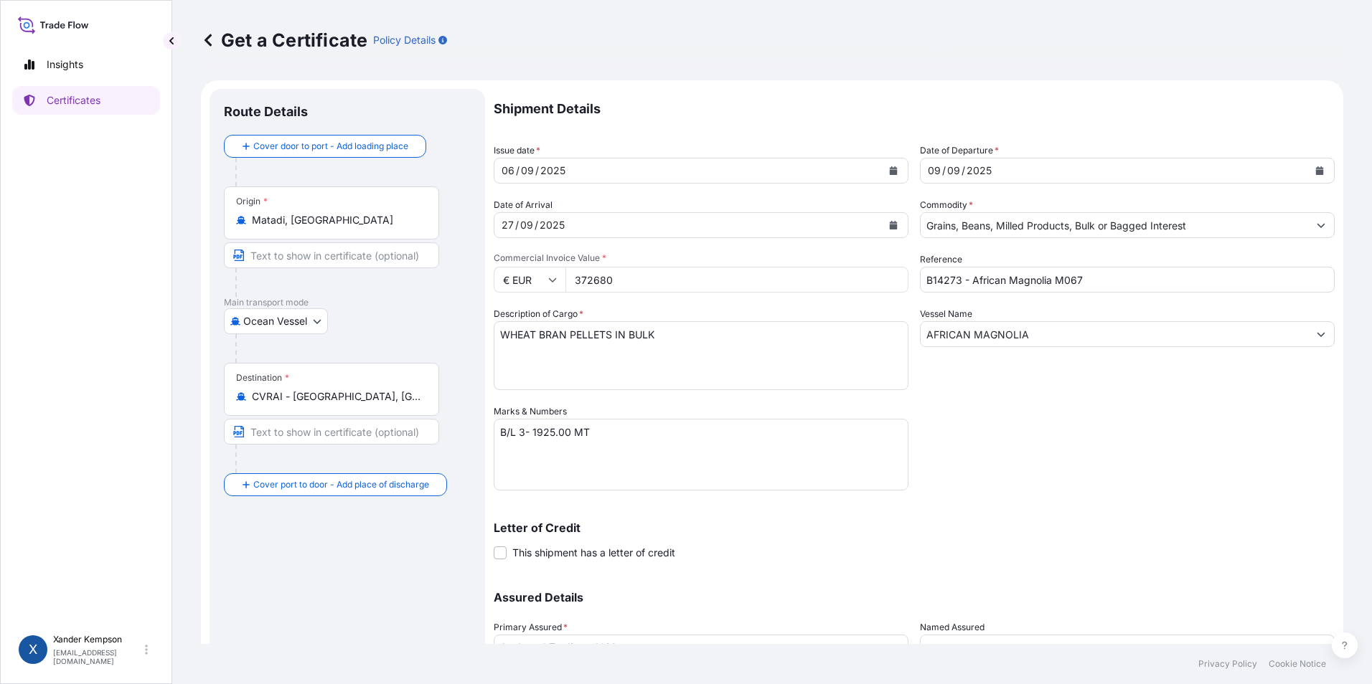
click at [524, 427] on textarea "B/L 3- 1925.00 MT" at bounding box center [701, 455] width 415 height 72
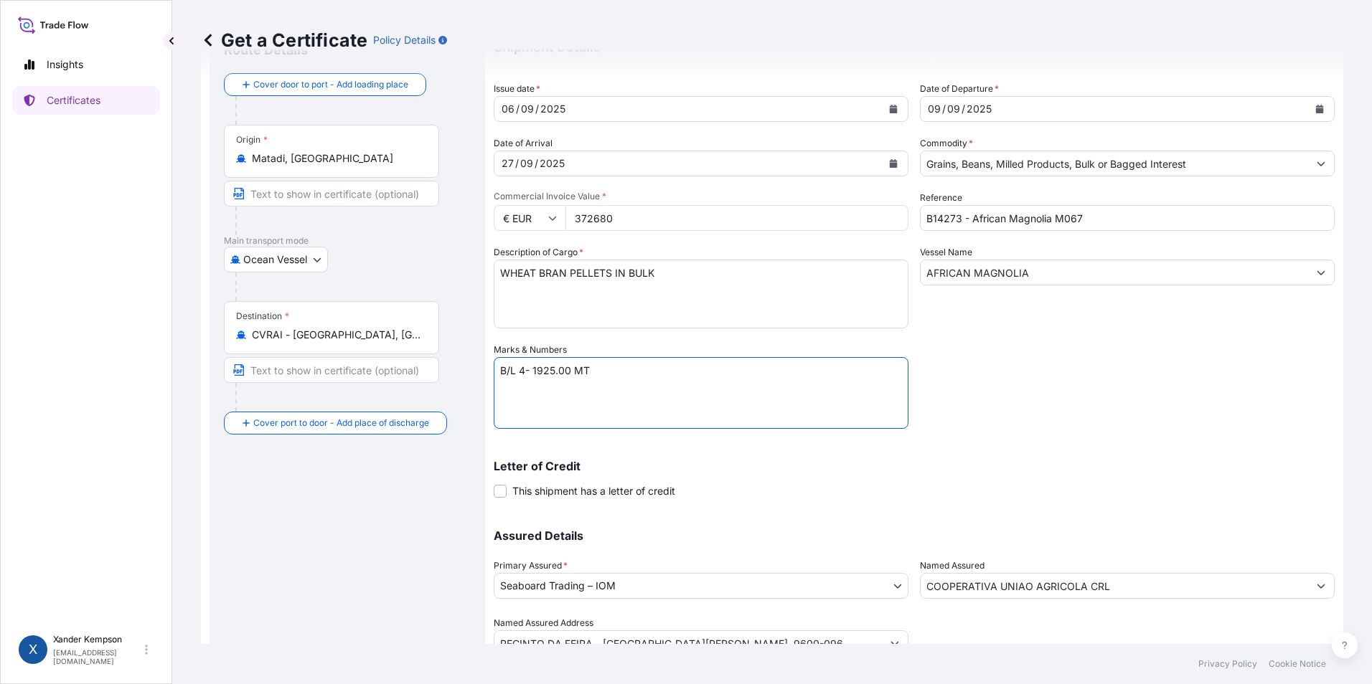
scroll to position [123, 0]
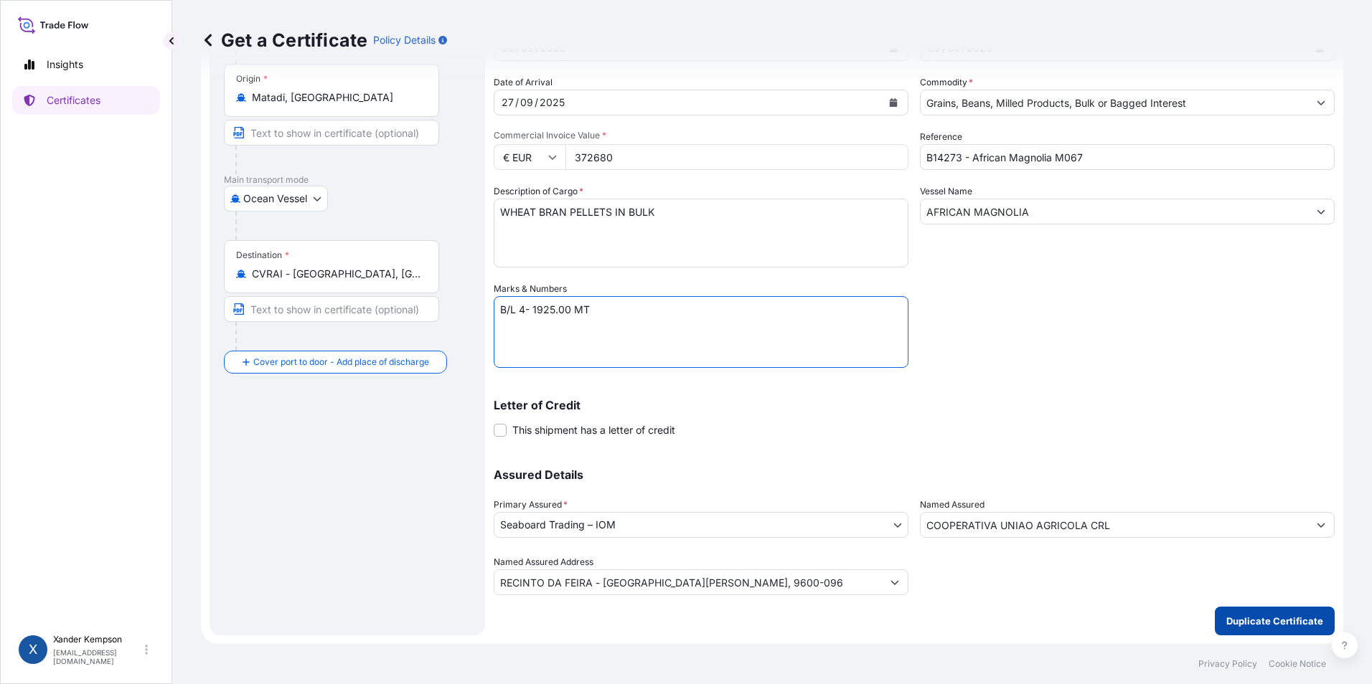
type textarea "B/L 4- 1925.00 MT"
click at [1255, 623] on p "Duplicate Certificate" at bounding box center [1274, 621] width 97 height 14
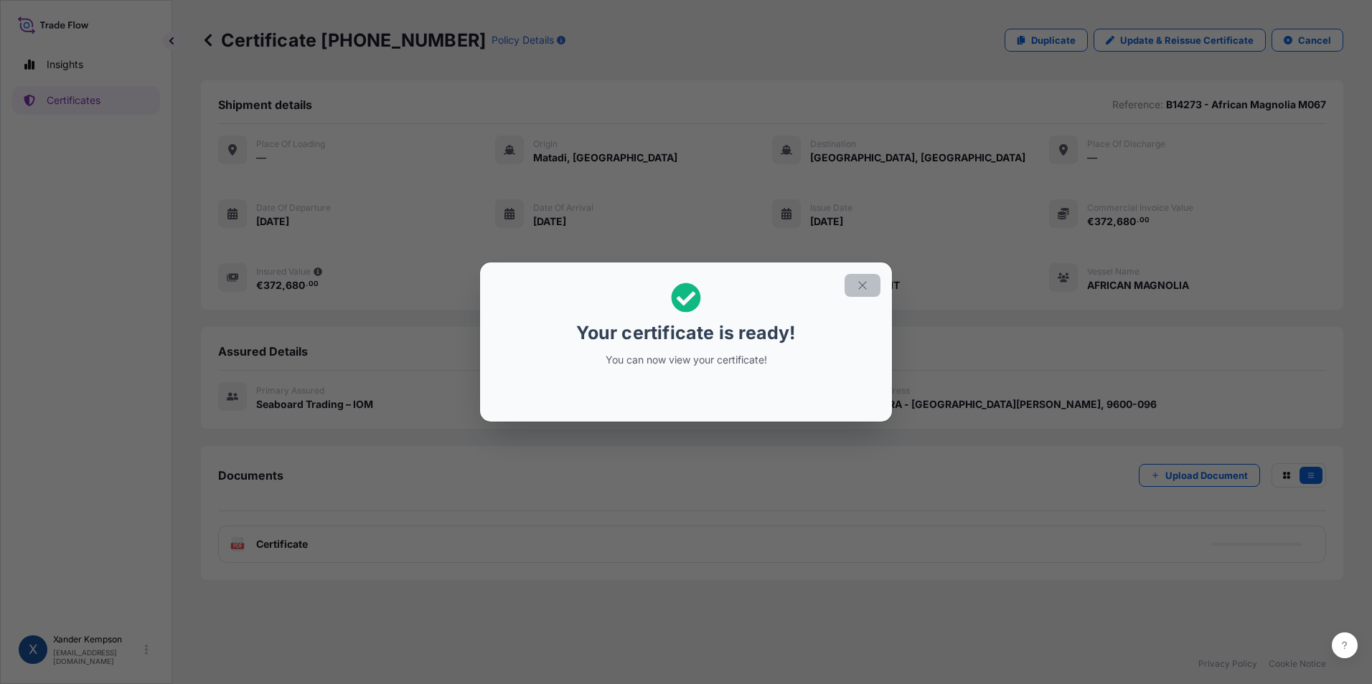
click at [862, 283] on icon "button" at bounding box center [862, 285] width 13 height 13
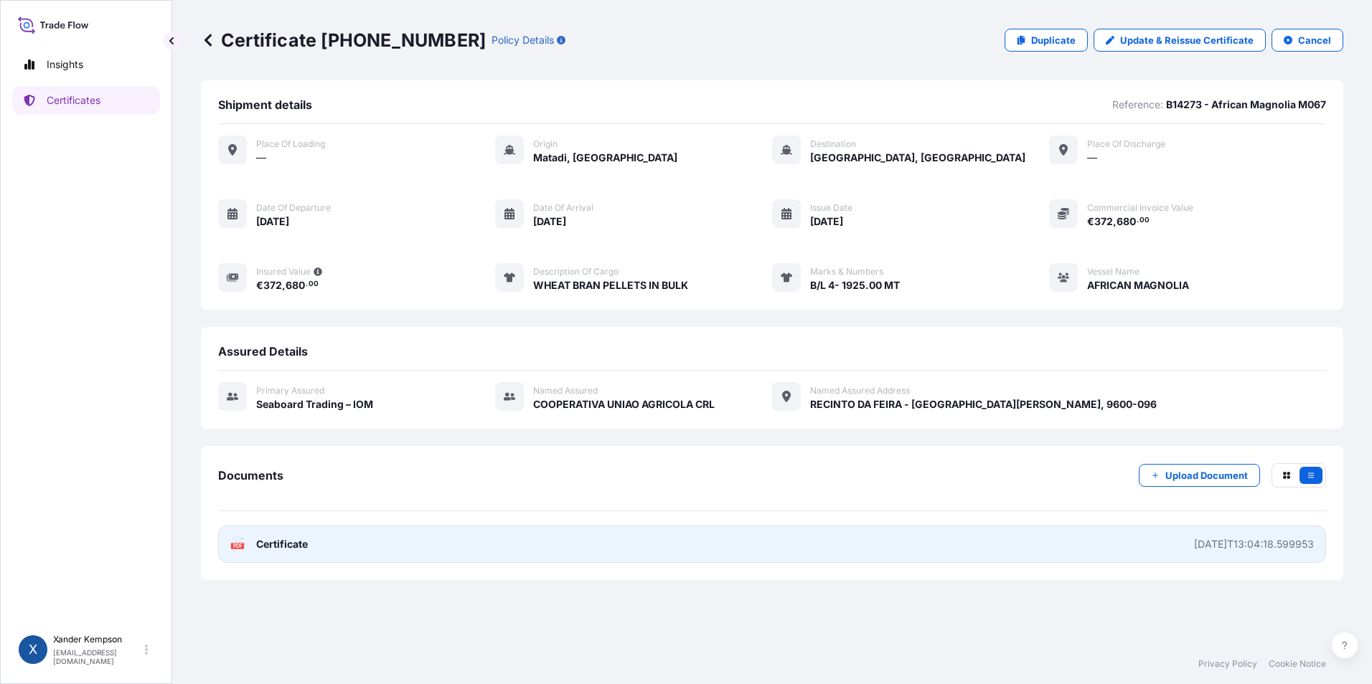
click at [818, 542] on link "PDF Certificate [DATE]T13:04:18.599953" at bounding box center [772, 544] width 1108 height 37
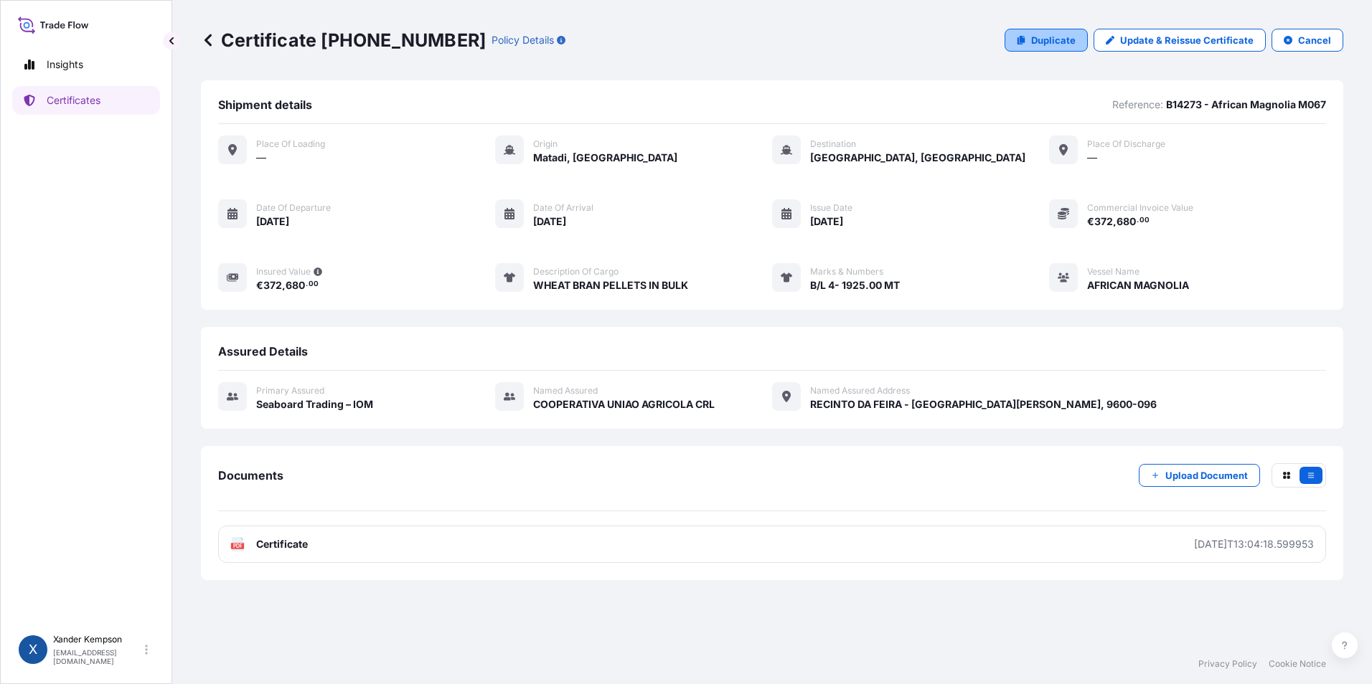
click at [1062, 37] on p "Duplicate" at bounding box center [1053, 40] width 44 height 14
select select "Ocean Vessel"
select select "31640"
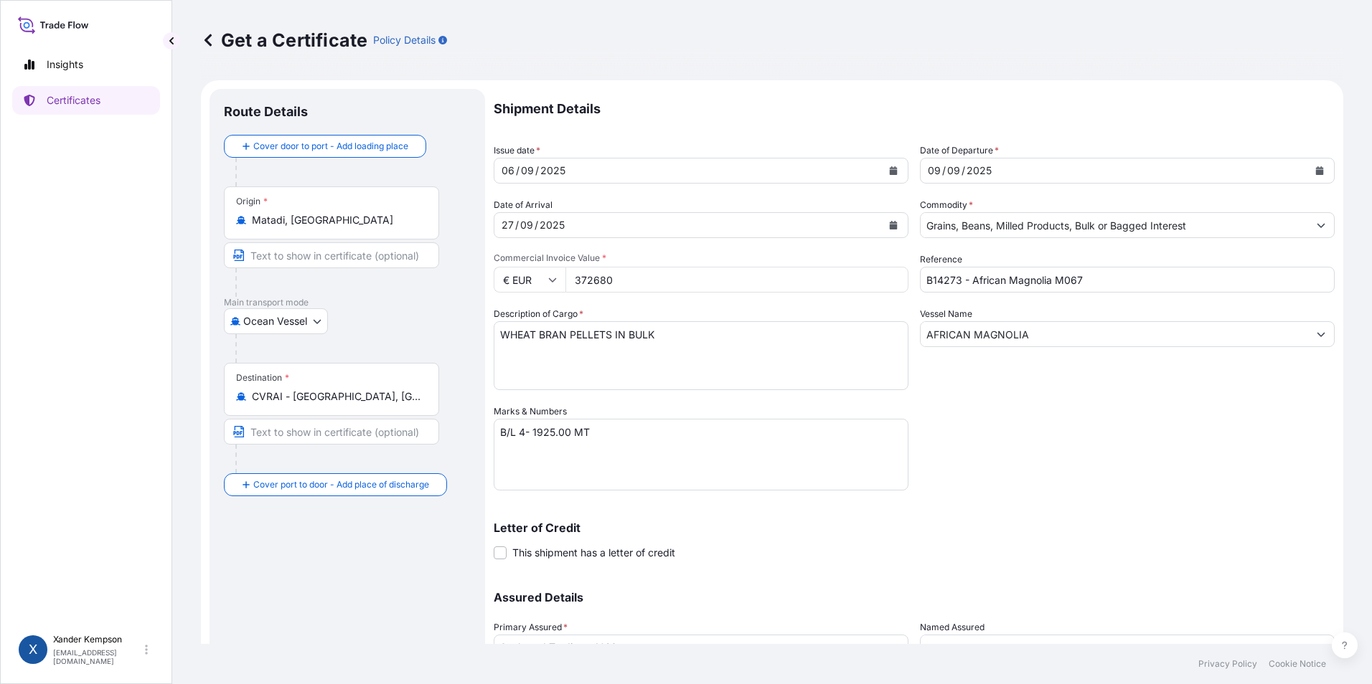
click at [381, 387] on div "Destination * CVRAI - [GEOGRAPHIC_DATA], [GEOGRAPHIC_DATA]" at bounding box center [331, 389] width 215 height 53
click at [381, 390] on input "CVRAI - [GEOGRAPHIC_DATA], [GEOGRAPHIC_DATA]" at bounding box center [336, 397] width 169 height 14
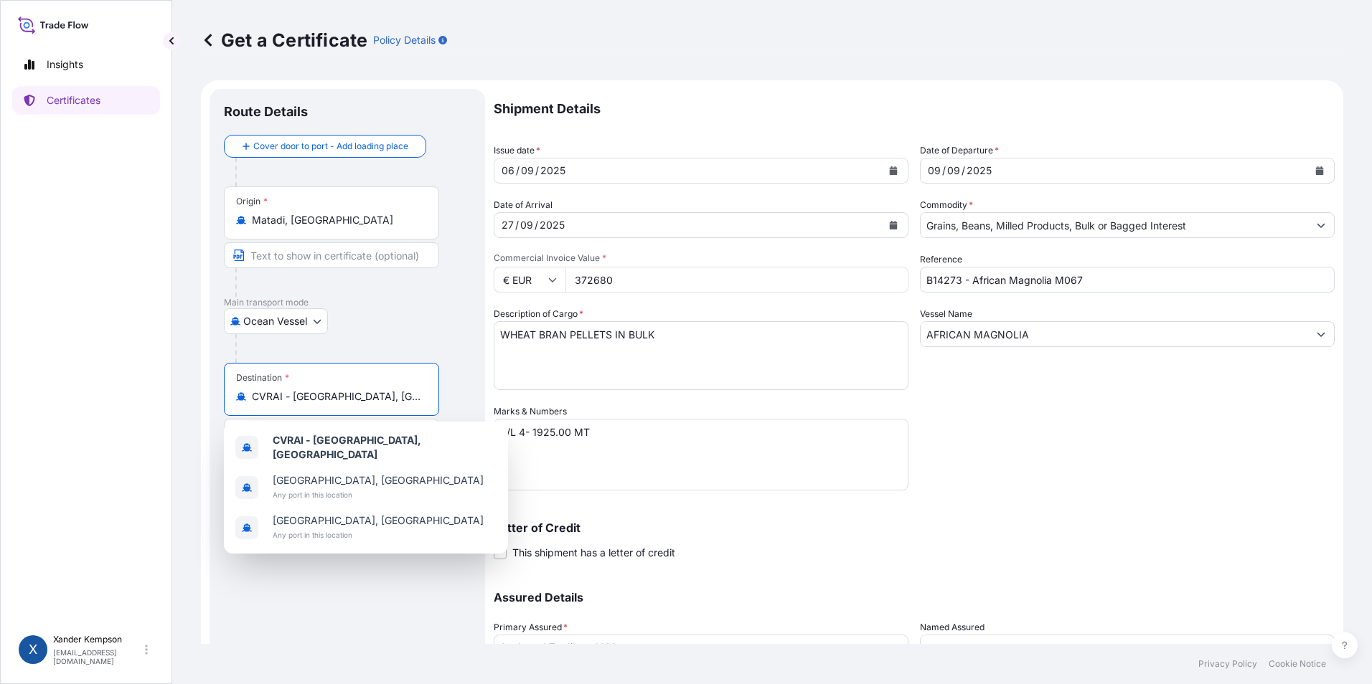
drag, startPoint x: 388, startPoint y: 397, endPoint x: 258, endPoint y: 403, distance: 130.7
click at [258, 403] on input "CVRAI - [GEOGRAPHIC_DATA], [GEOGRAPHIC_DATA]" at bounding box center [336, 397] width 169 height 14
type input "C"
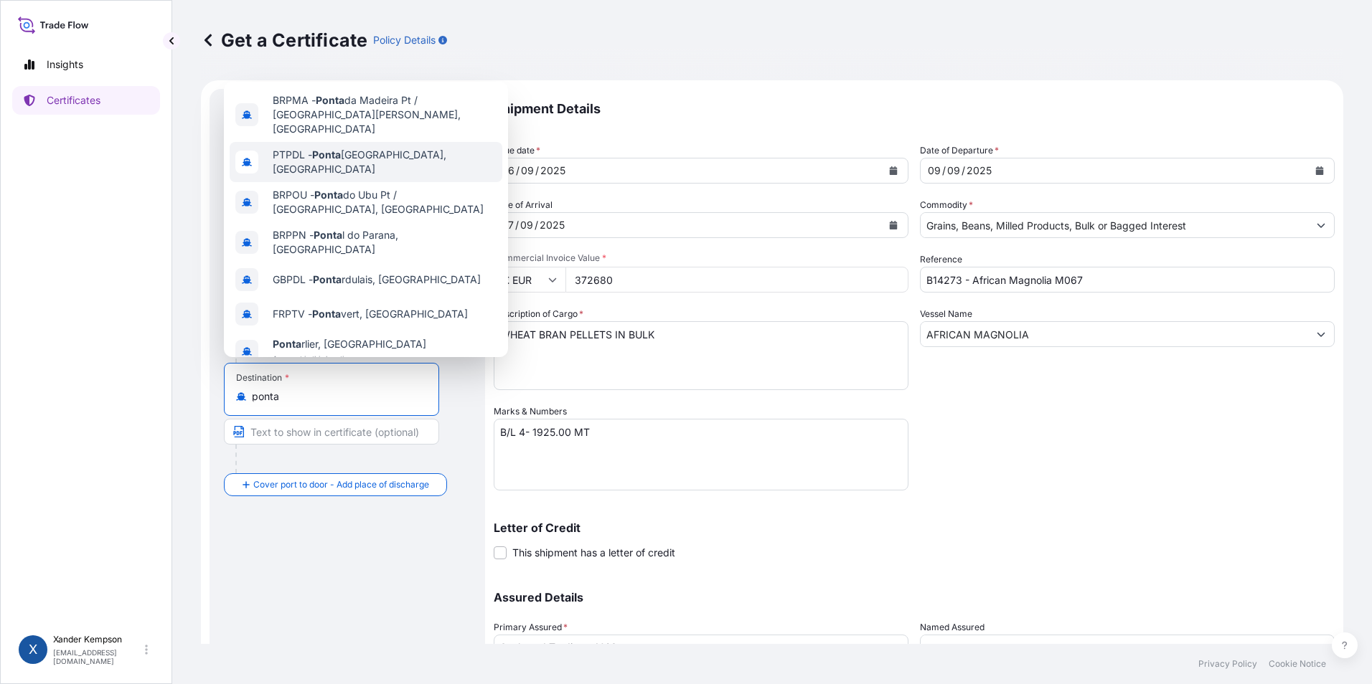
click at [370, 148] on span "PTPDL - [GEOGRAPHIC_DATA], [GEOGRAPHIC_DATA]" at bounding box center [385, 162] width 224 height 29
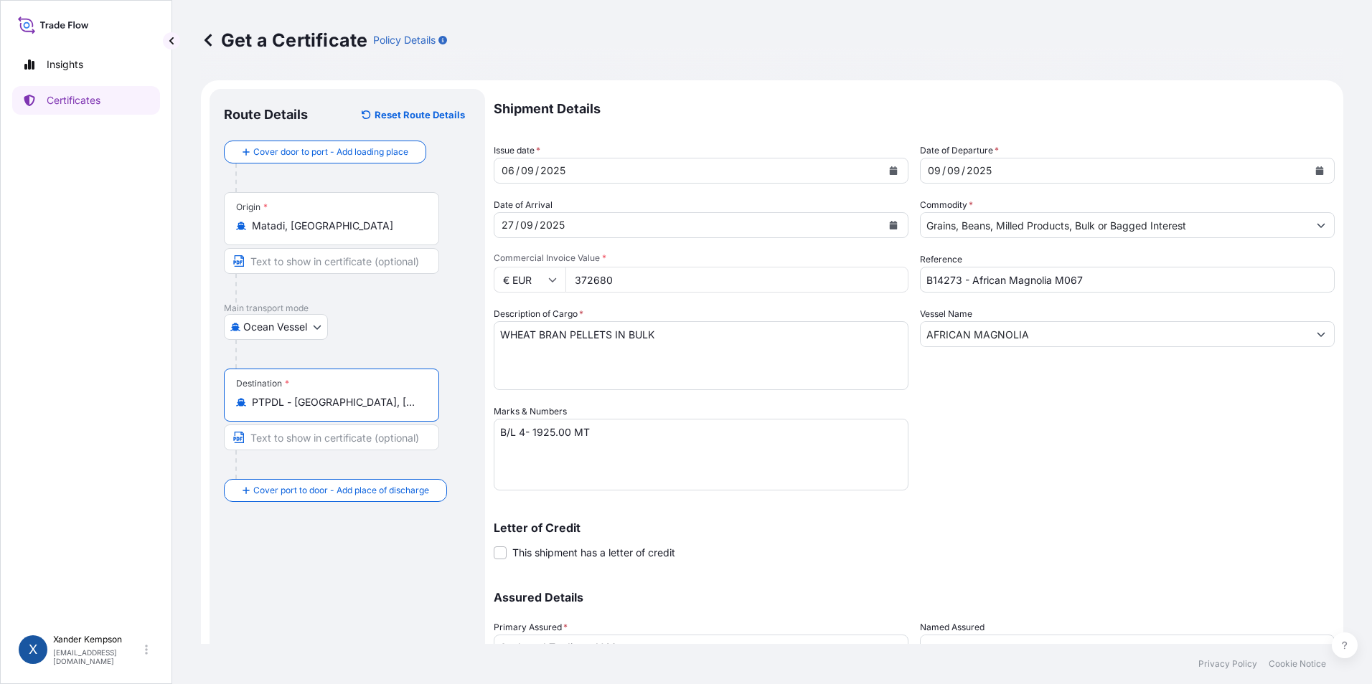
type input "PTPDL - [GEOGRAPHIC_DATA], [GEOGRAPHIC_DATA]"
click at [524, 435] on textarea "B/L 4- 1925.00 MT" at bounding box center [701, 455] width 415 height 72
type textarea "B/L 5- 1,150.00 MT"
drag, startPoint x: 651, startPoint y: 275, endPoint x: 552, endPoint y: 271, distance: 99.1
click at [552, 271] on div "€ EUR 372680" at bounding box center [701, 280] width 415 height 26
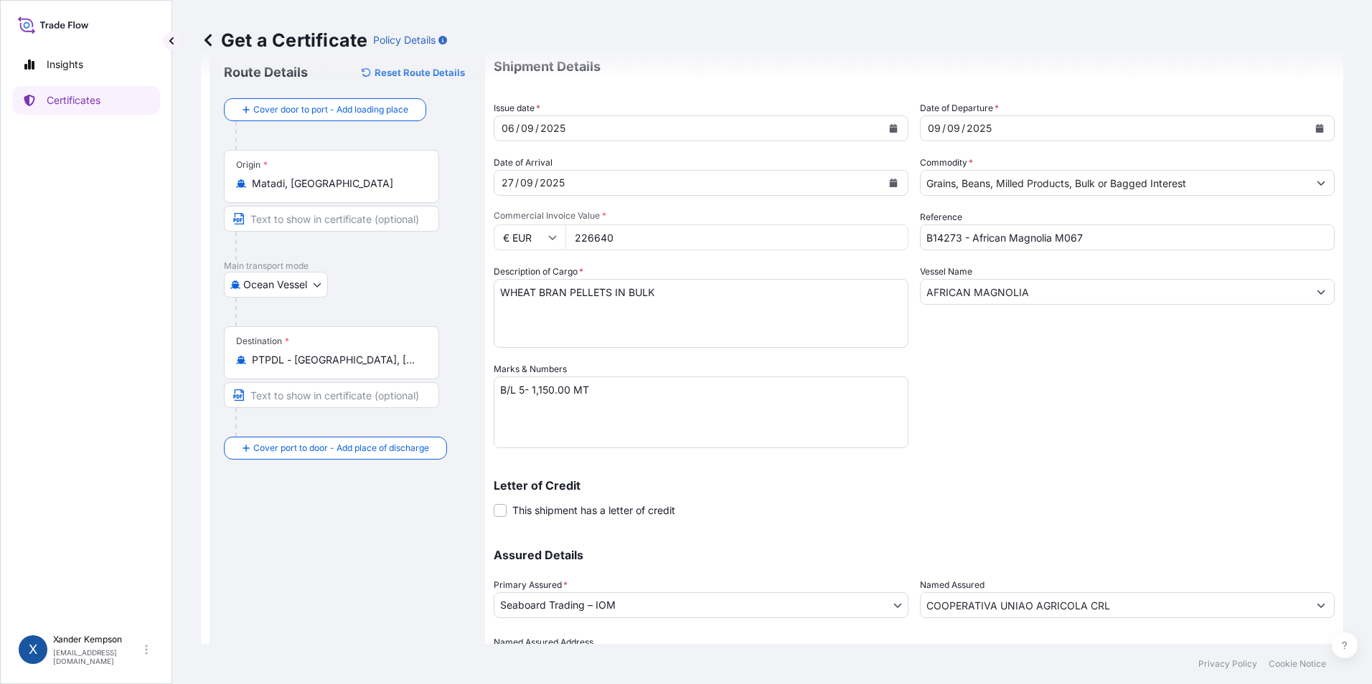
scroll to position [123, 0]
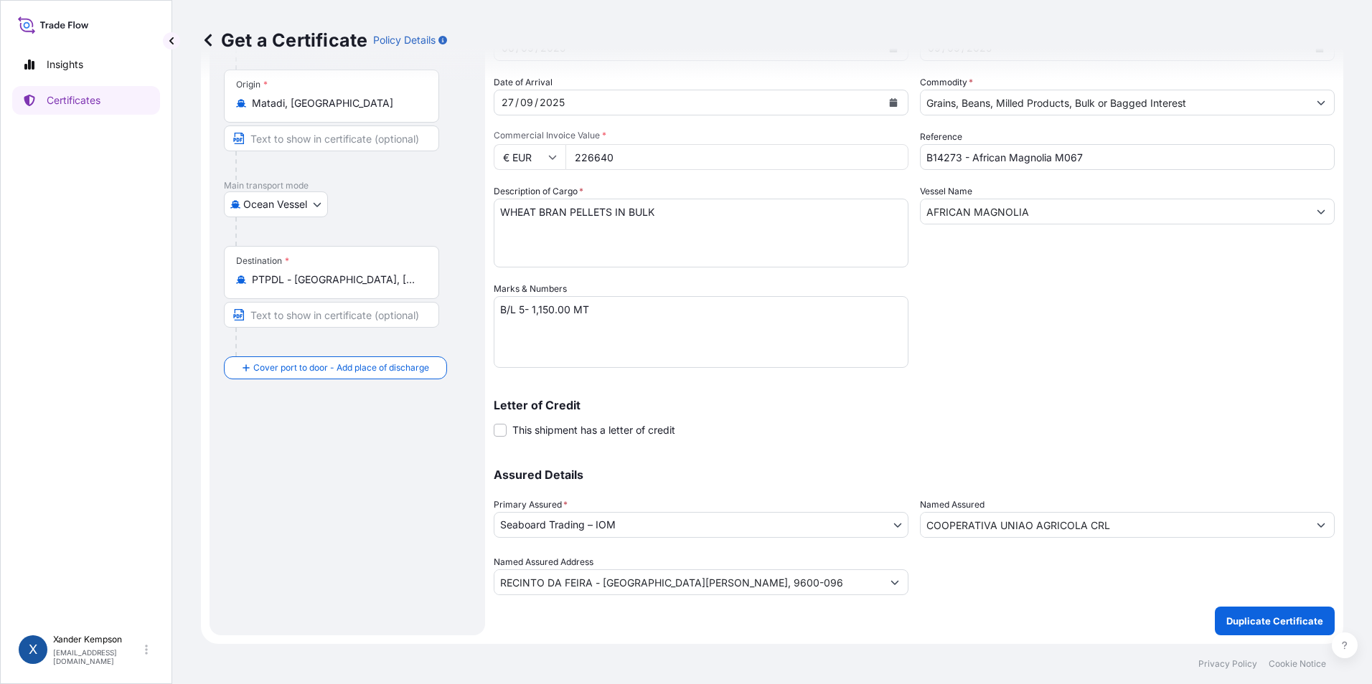
type input "226640"
click at [1036, 584] on div at bounding box center [1127, 575] width 415 height 40
click at [1057, 295] on div "Shipment Details Issue date * [DATE] Date of Departure * [DATE] Date of Arrival…" at bounding box center [914, 280] width 841 height 629
click at [1253, 618] on p "Duplicate Certificate" at bounding box center [1274, 621] width 97 height 14
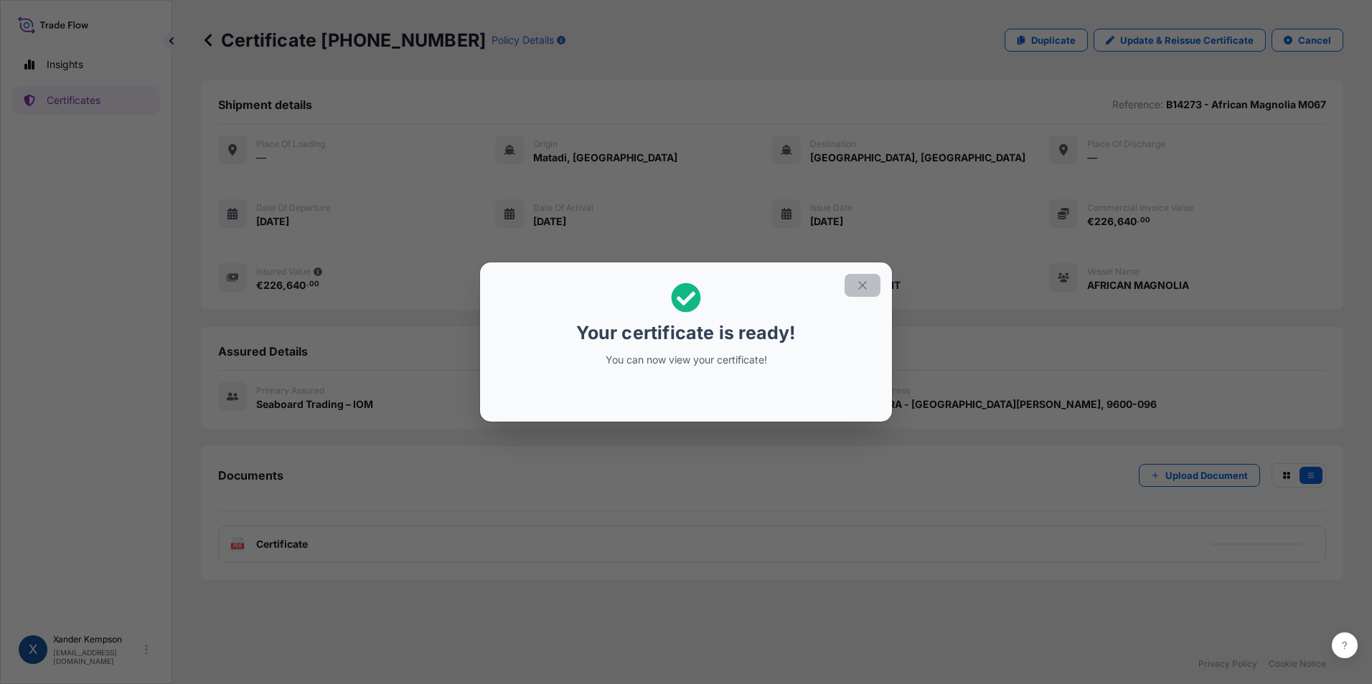
click at [862, 281] on icon "button" at bounding box center [862, 285] width 13 height 13
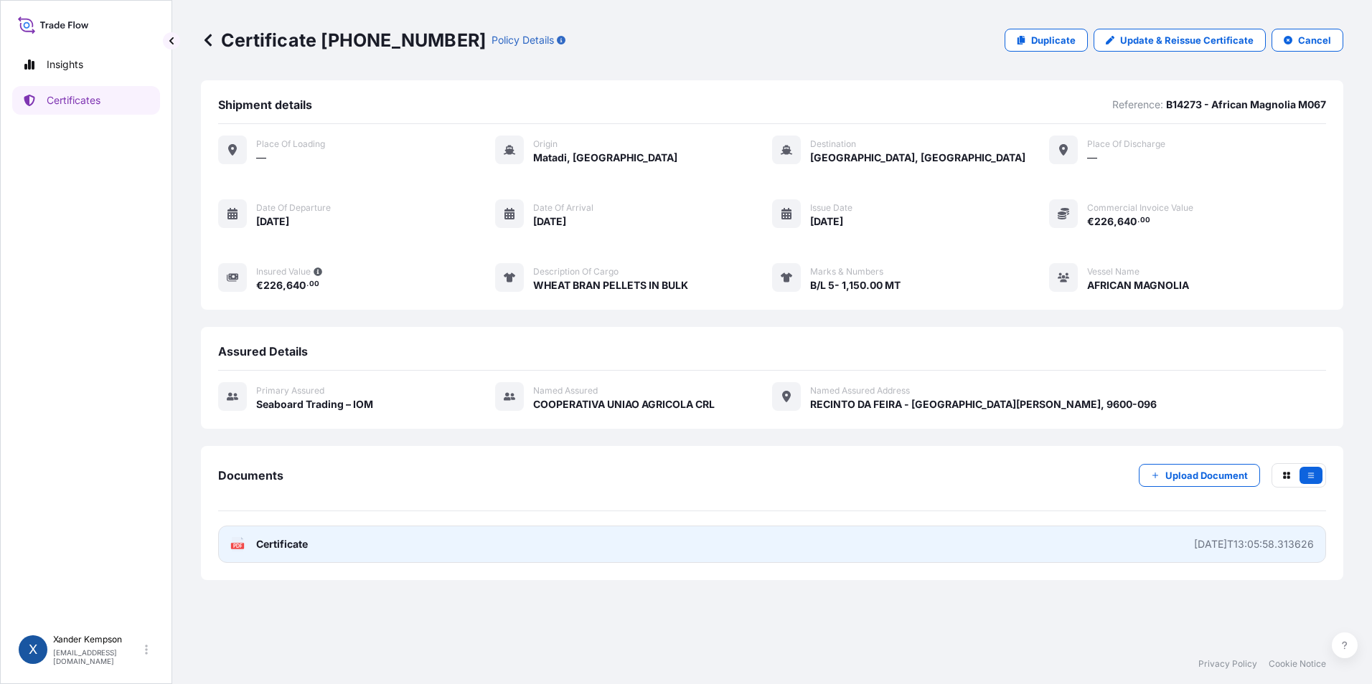
click at [929, 538] on link "PDF Certificate [DATE]T13:05:58.313626" at bounding box center [772, 544] width 1108 height 37
